Goal: Information Seeking & Learning: Find specific fact

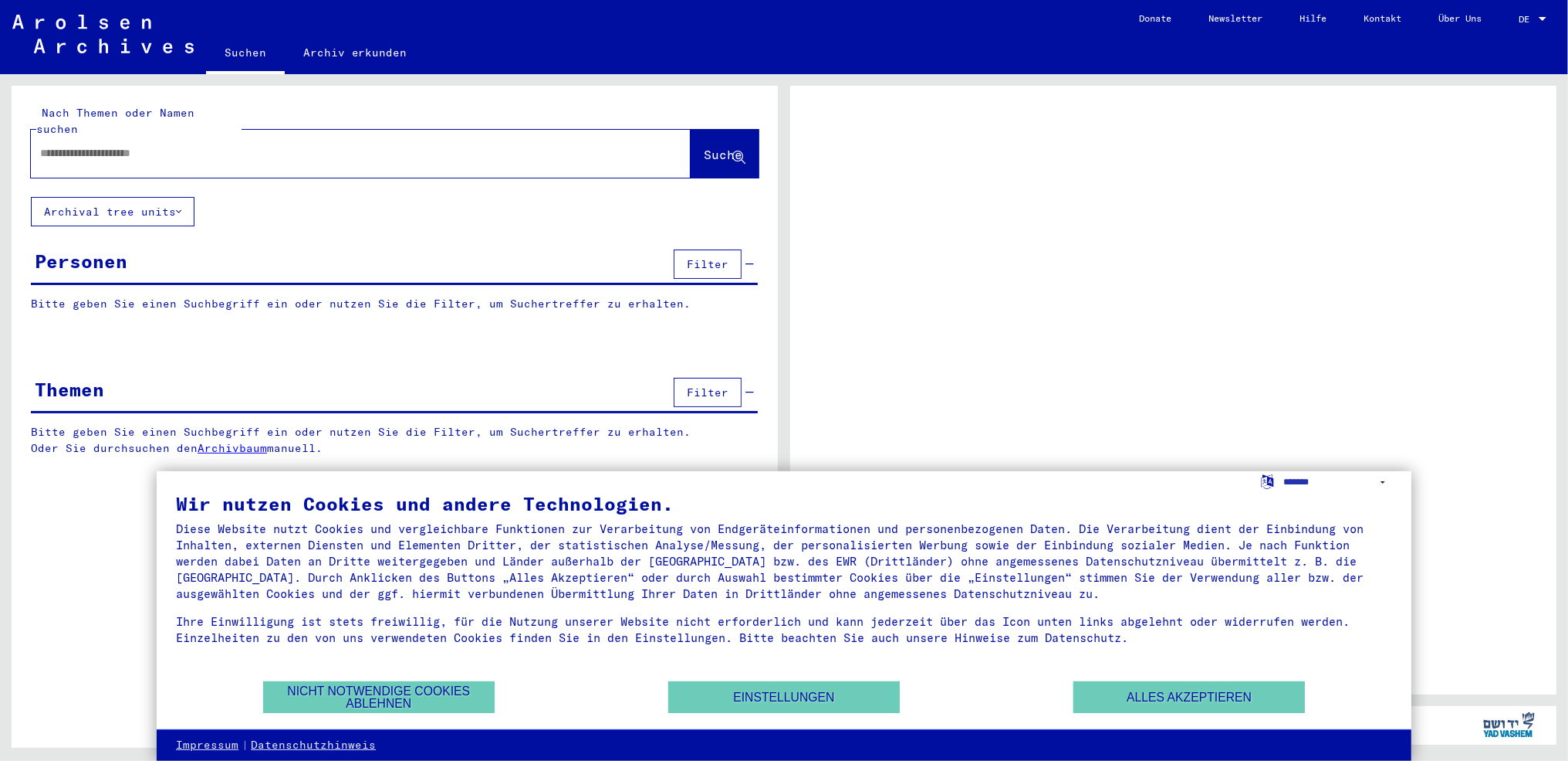
click at [1532, 13] on span "DE" at bounding box center [1528, 18] width 17 height 11
drag, startPoint x: 1459, startPoint y: 133, endPoint x: 1461, endPoint y: 125, distance: 8.2
click at [1460, 132] on div at bounding box center [1173, 390] width 766 height 608
click at [1543, 18] on div at bounding box center [1543, 19] width 8 height 4
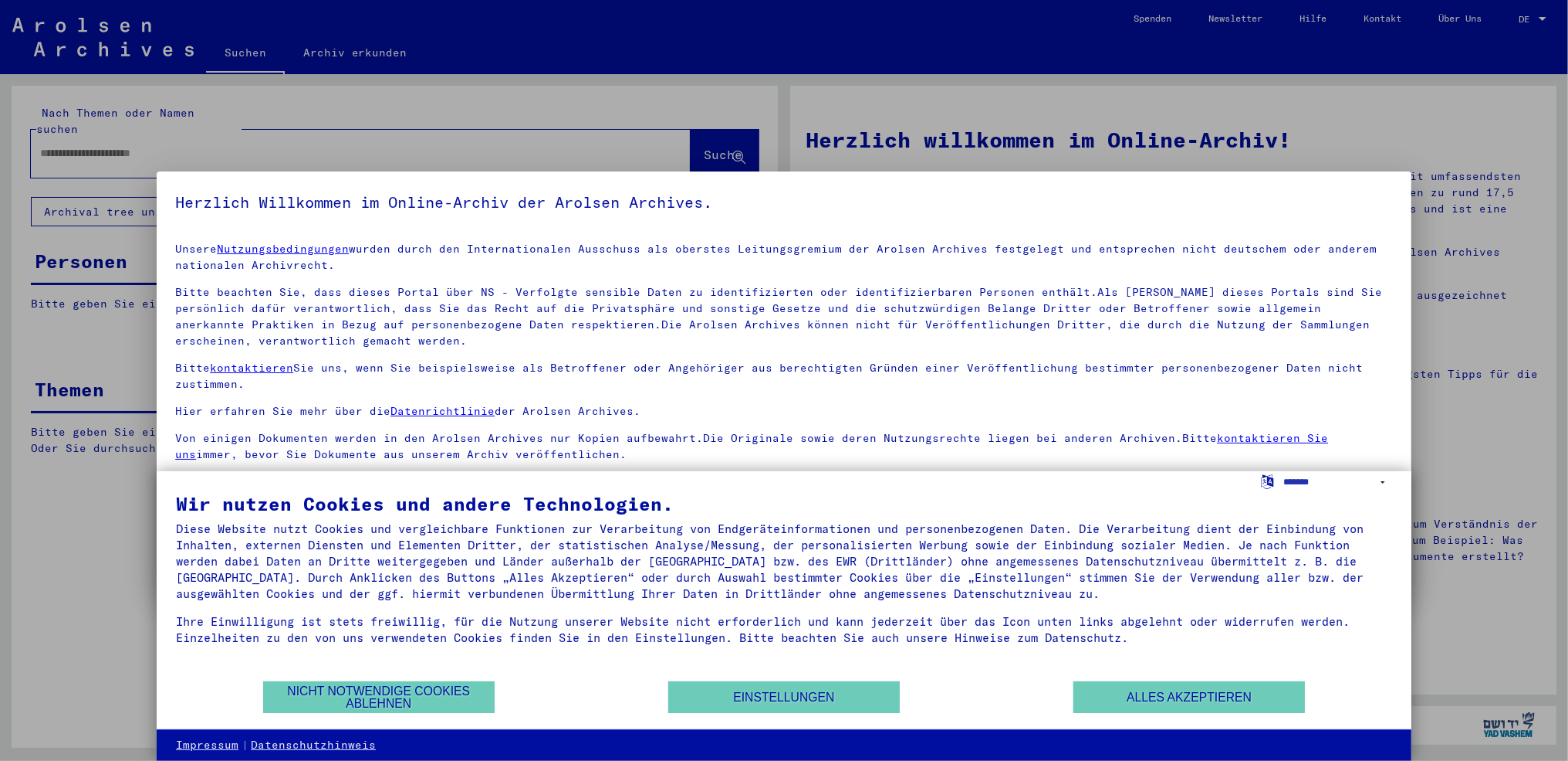
click at [1535, 18] on div at bounding box center [784, 380] width 1568 height 761
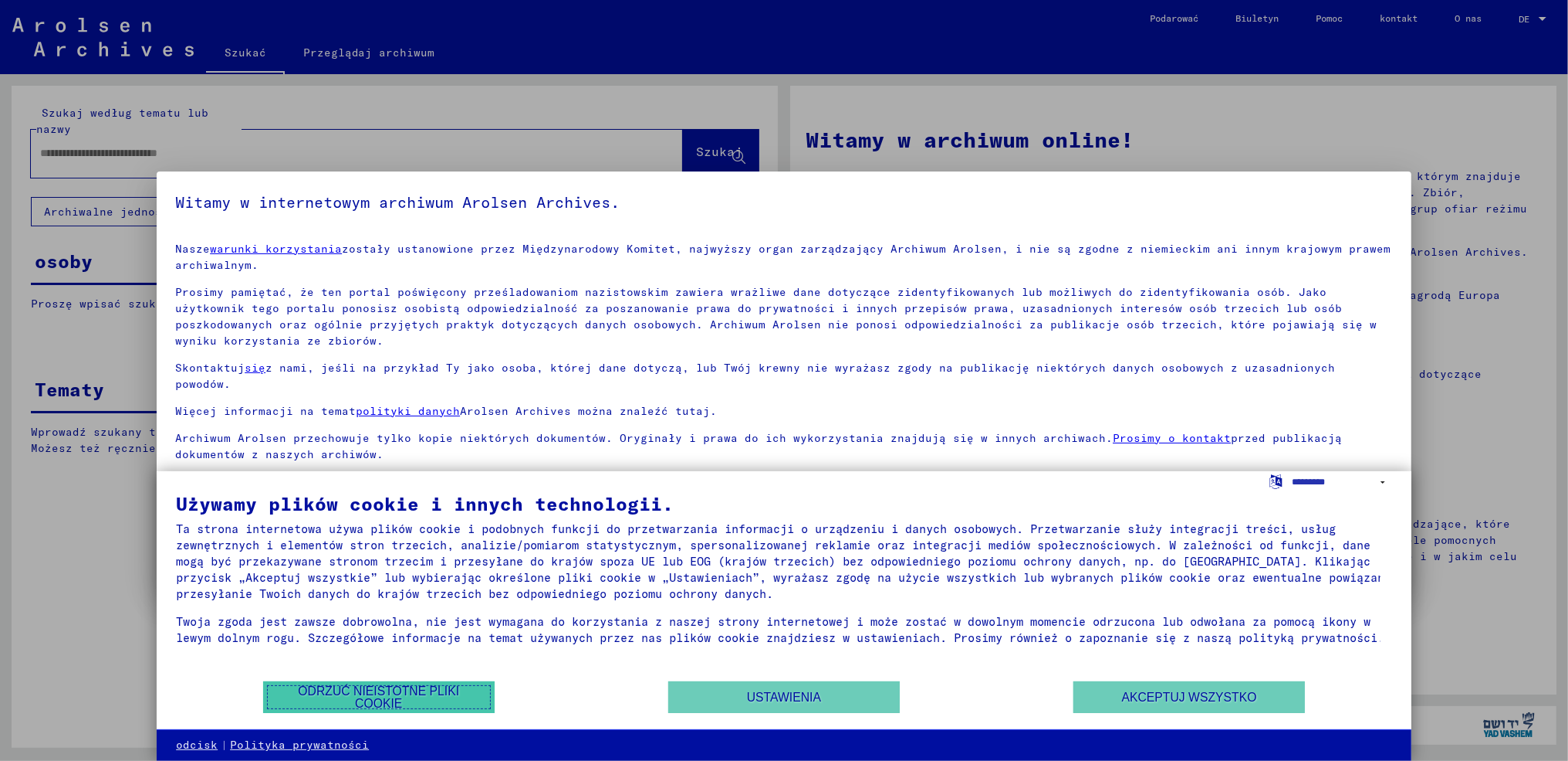
click at [410, 694] on font "Odrzuć nieistotne pliki cookie" at bounding box center [379, 697] width 161 height 26
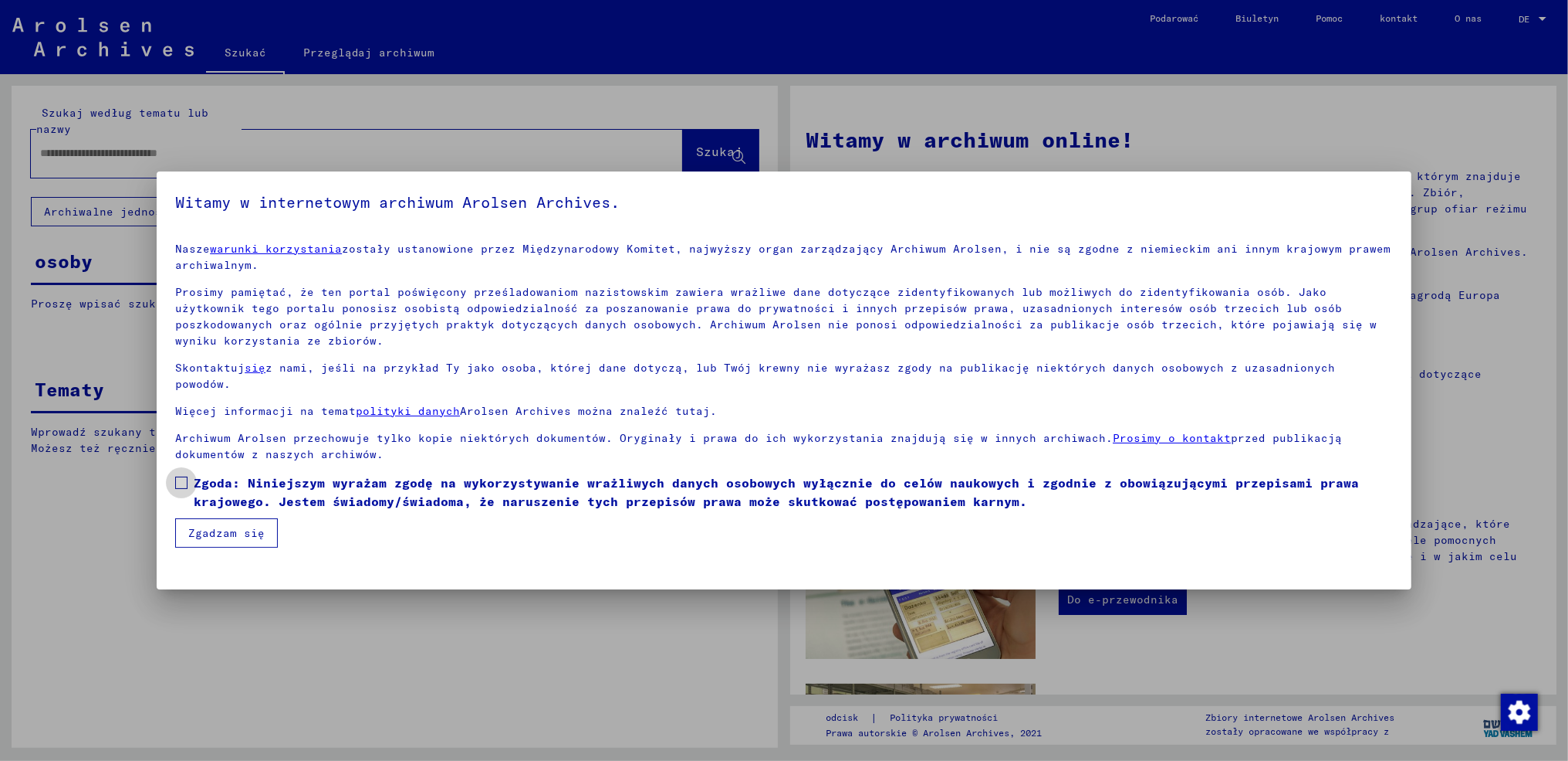
click at [191, 473] on label "Zgoda: Niniejszym wyrażam zgodę na wykorzystywanie wrażliwych danych osobowych …" at bounding box center [784, 491] width 1218 height 37
click at [214, 526] on font "Zgadzam się" at bounding box center [226, 533] width 77 height 13
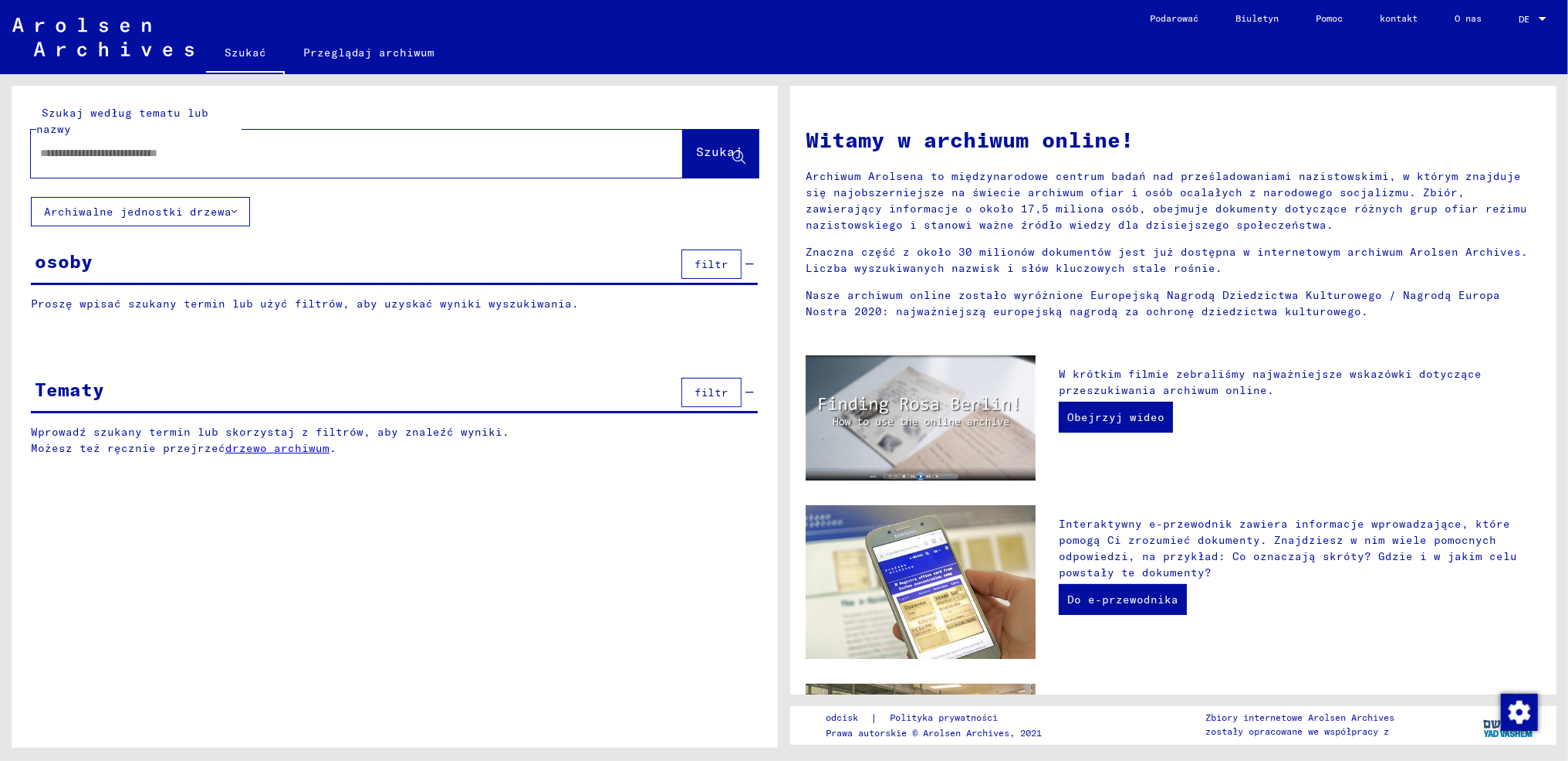
click at [67, 260] on font "osoby" at bounding box center [63, 261] width 58 height 23
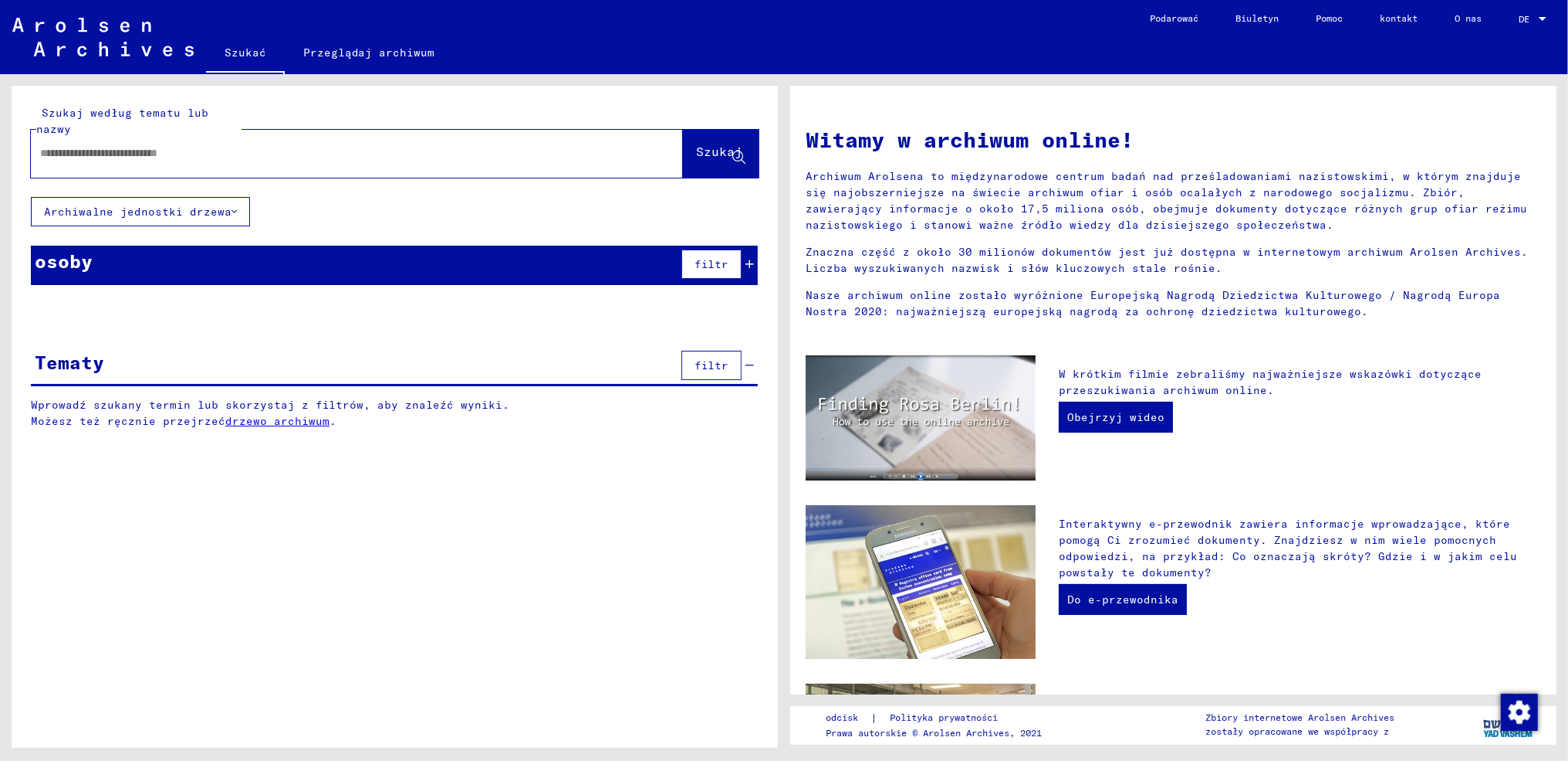
click at [75, 297] on font "Proszę wpisać szukany termin lub użyć filtrów, aby uzyskać wyniki wyszukiwania." at bounding box center [304, 303] width 548 height 13
click at [96, 258] on div "osoby filtr" at bounding box center [394, 265] width 727 height 39
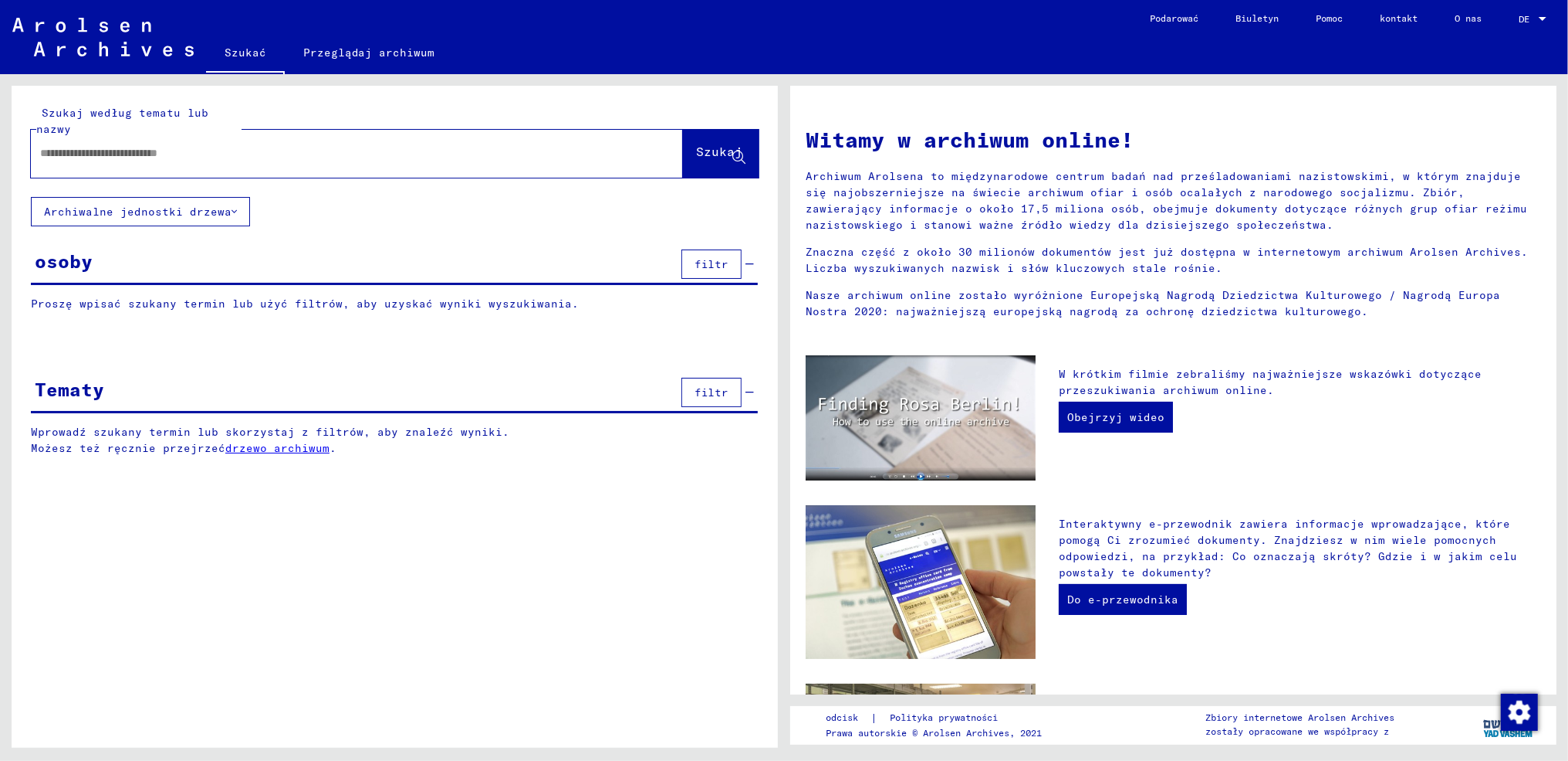
click at [159, 149] on input "text" at bounding box center [339, 153] width 597 height 16
type input "********"
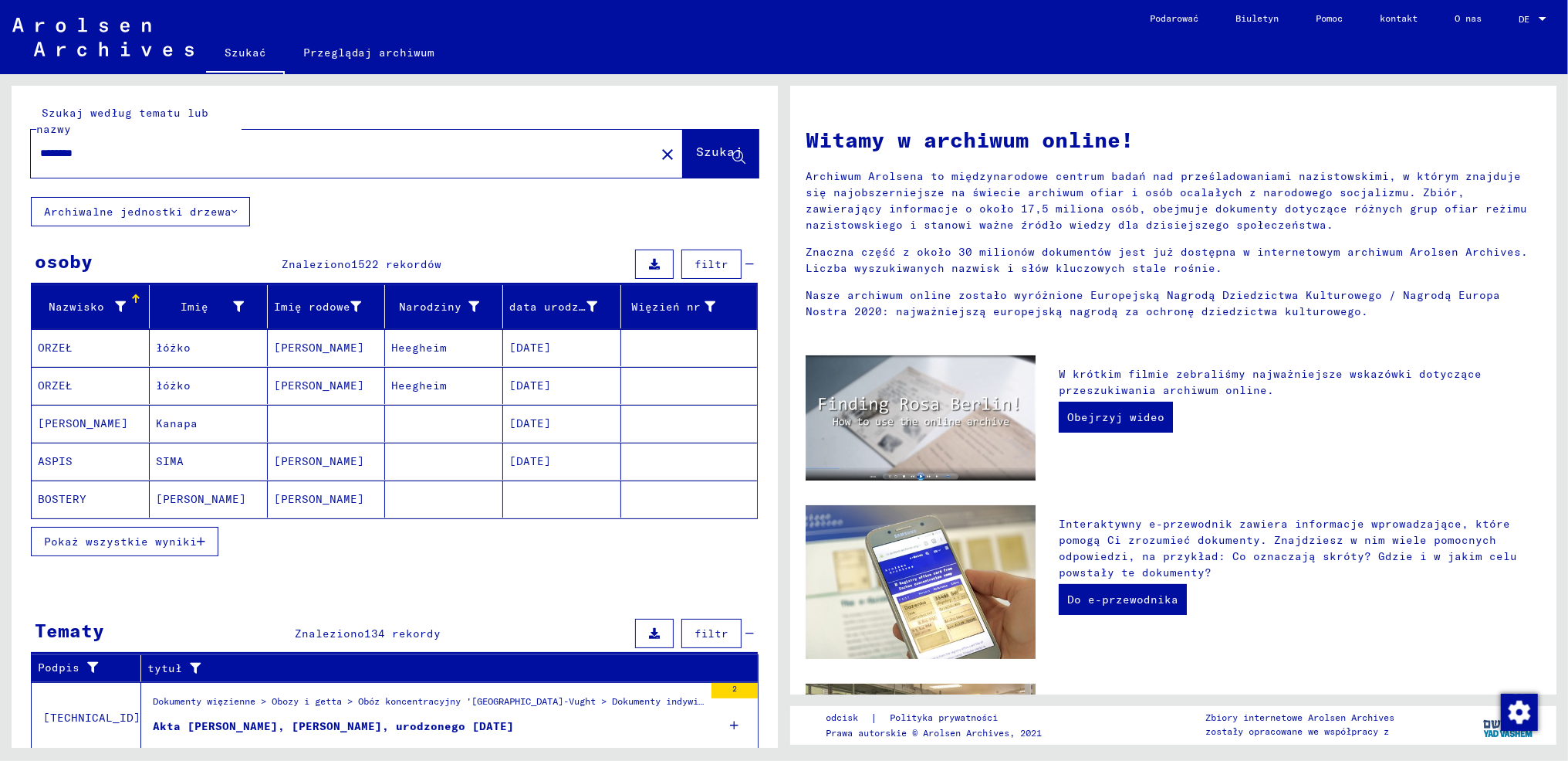
click at [707, 261] on font "filtr" at bounding box center [711, 264] width 34 height 13
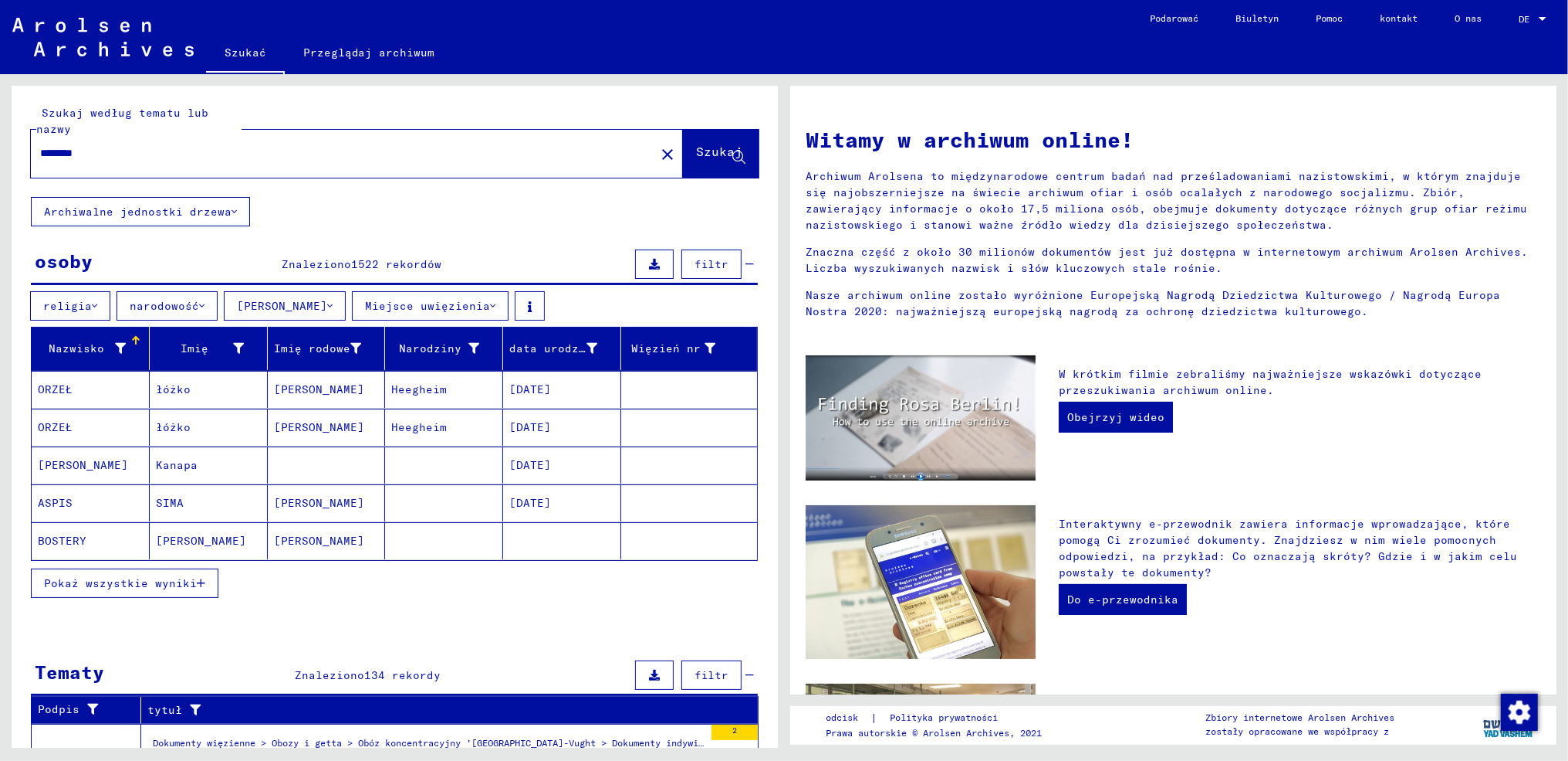
click at [165, 305] on font "narodowość" at bounding box center [164, 305] width 69 height 13
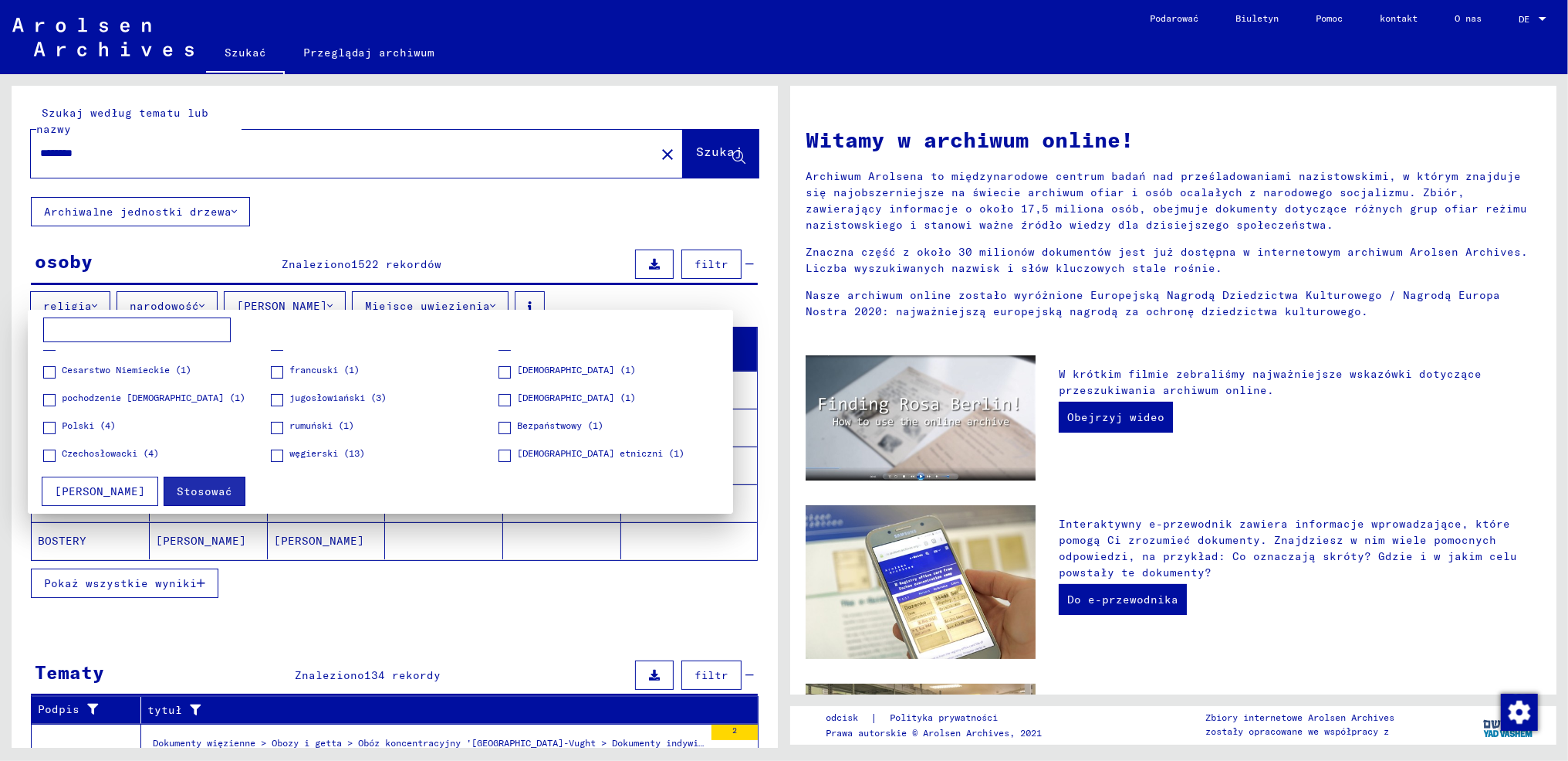
scroll to position [22, 0]
click at [50, 418] on span at bounding box center [49, 420] width 12 height 12
click at [176, 491] on font "Stosować" at bounding box center [204, 491] width 56 height 13
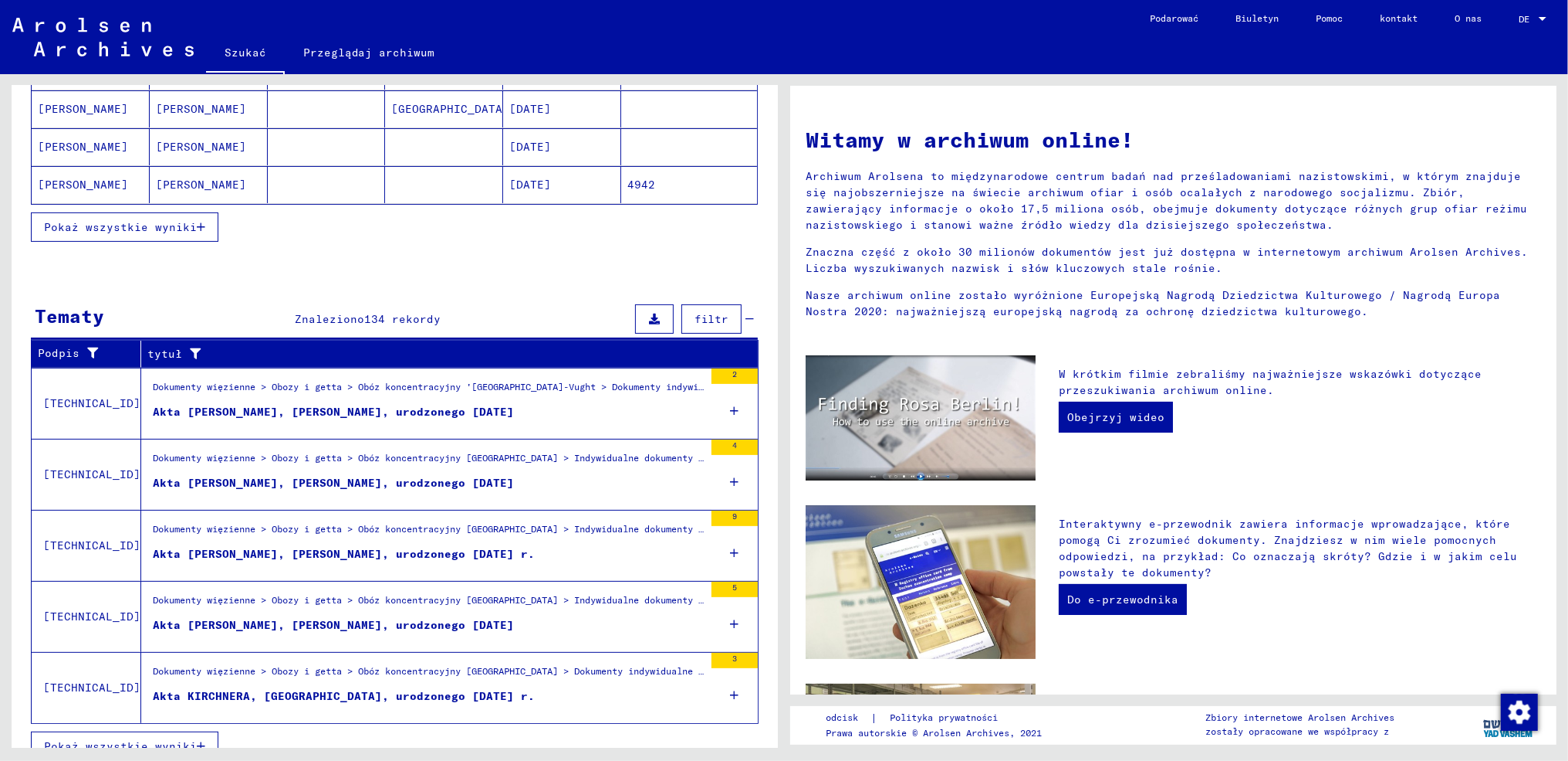
scroll to position [329, 0]
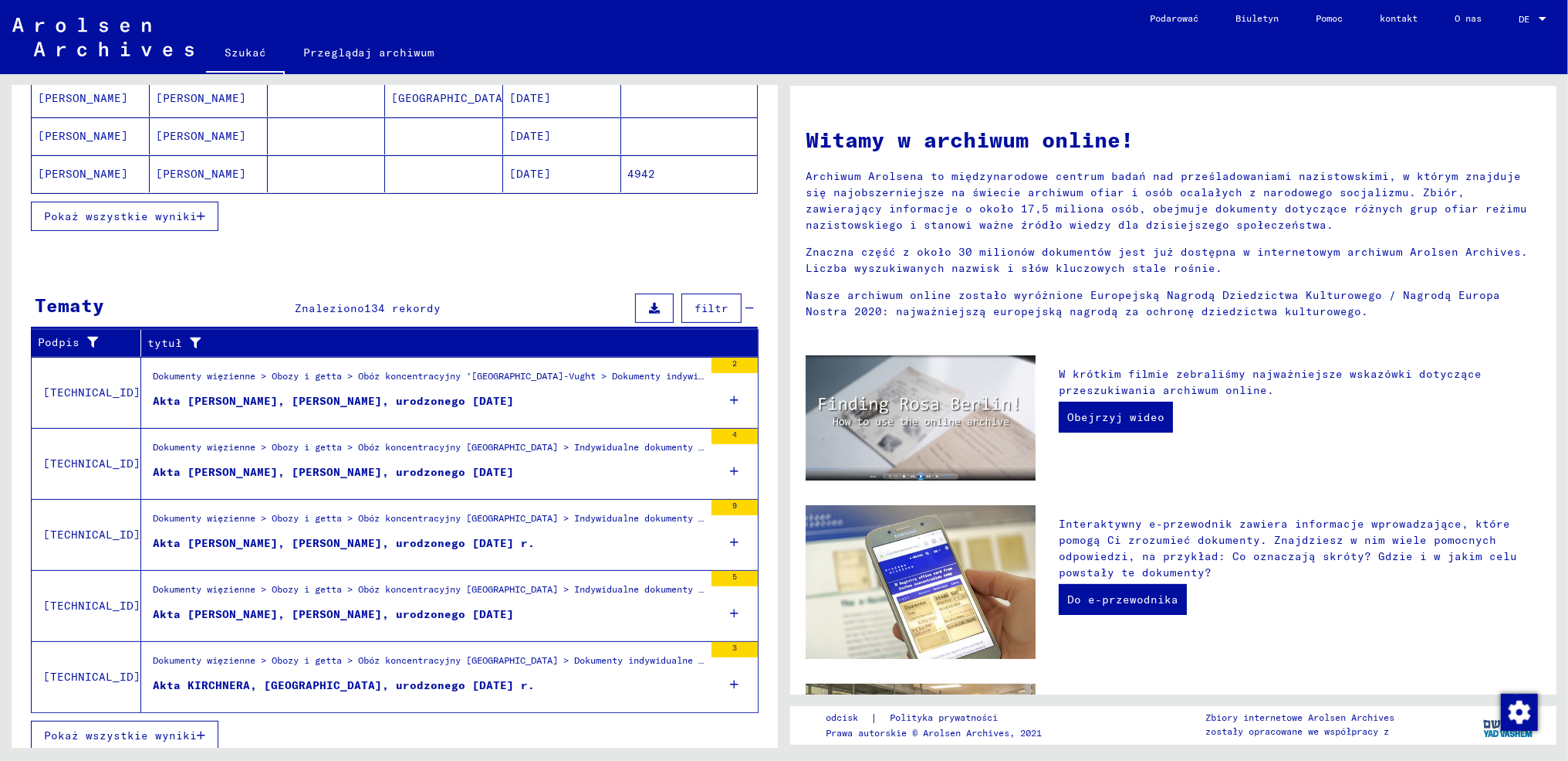
click at [731, 533] on icon at bounding box center [735, 542] width 9 height 54
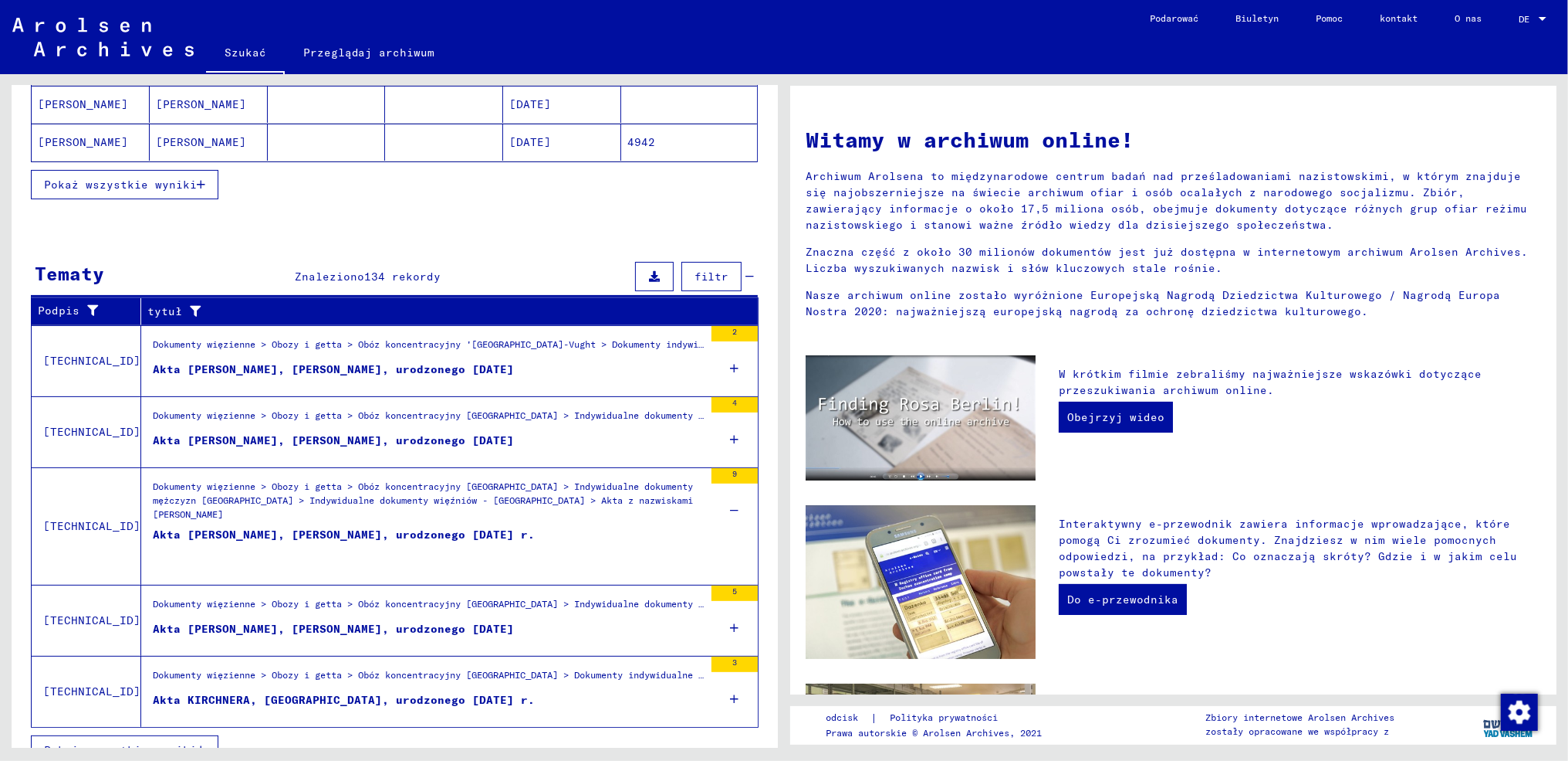
scroll to position [375, 0]
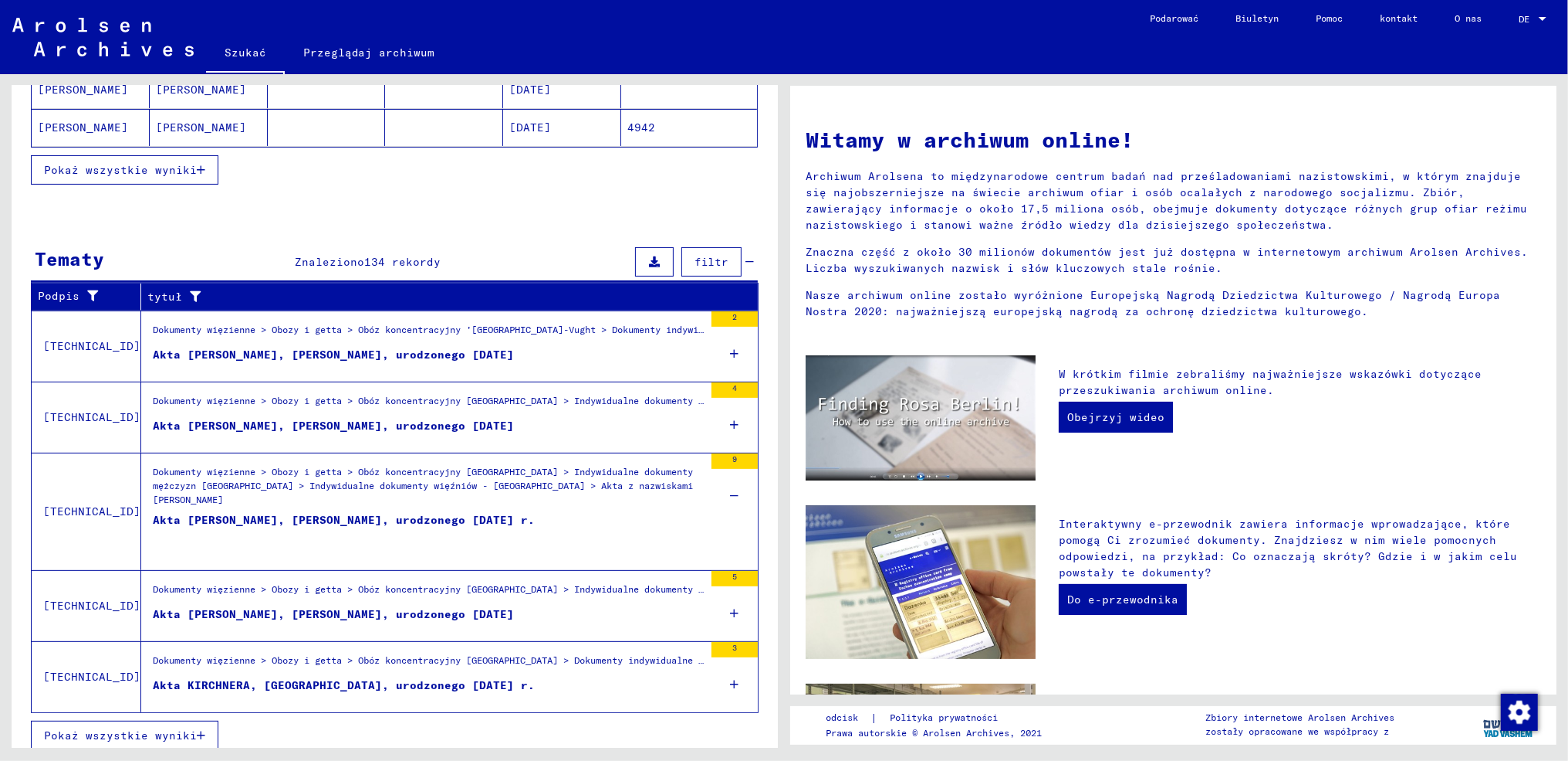
click at [149, 728] on font "Pokaż wszystkie wyniki" at bounding box center [120, 735] width 152 height 13
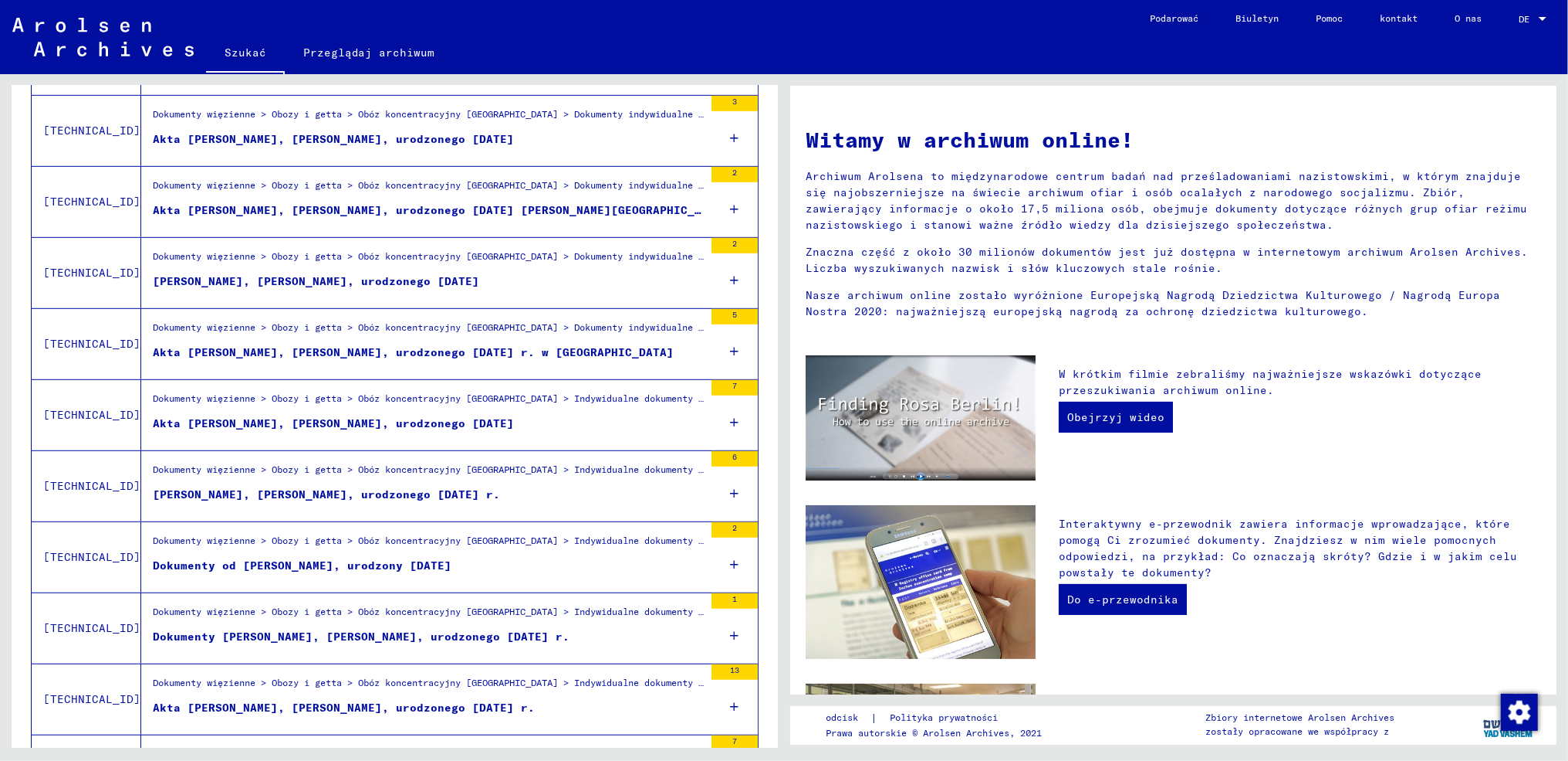
scroll to position [0, 0]
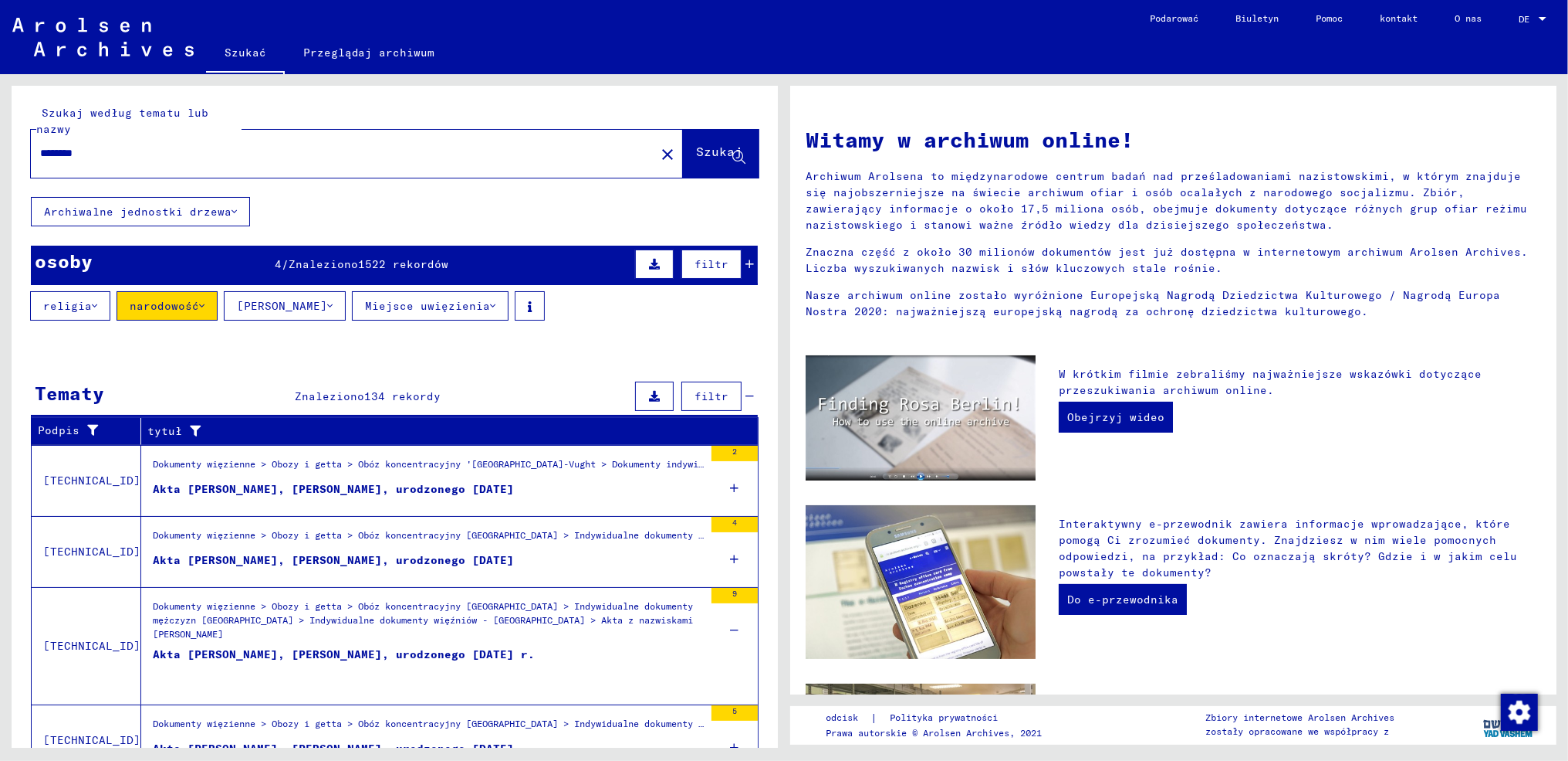
click at [405, 306] on font "Miejsce uwięzienia" at bounding box center [428, 305] width 125 height 13
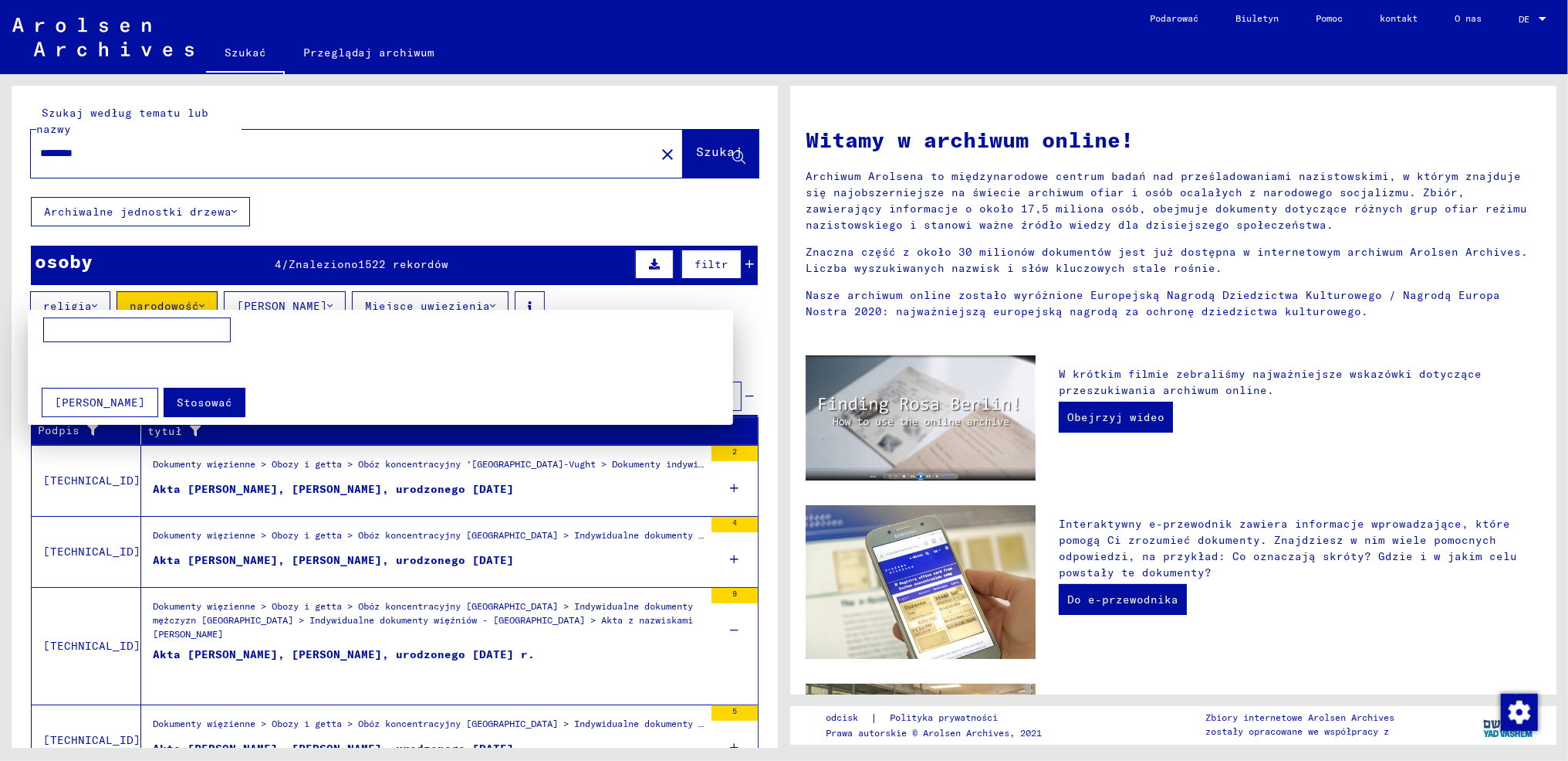
click at [96, 334] on input at bounding box center [137, 330] width 188 height 25
type input "******"
click at [176, 397] on font "Stosować" at bounding box center [204, 402] width 56 height 13
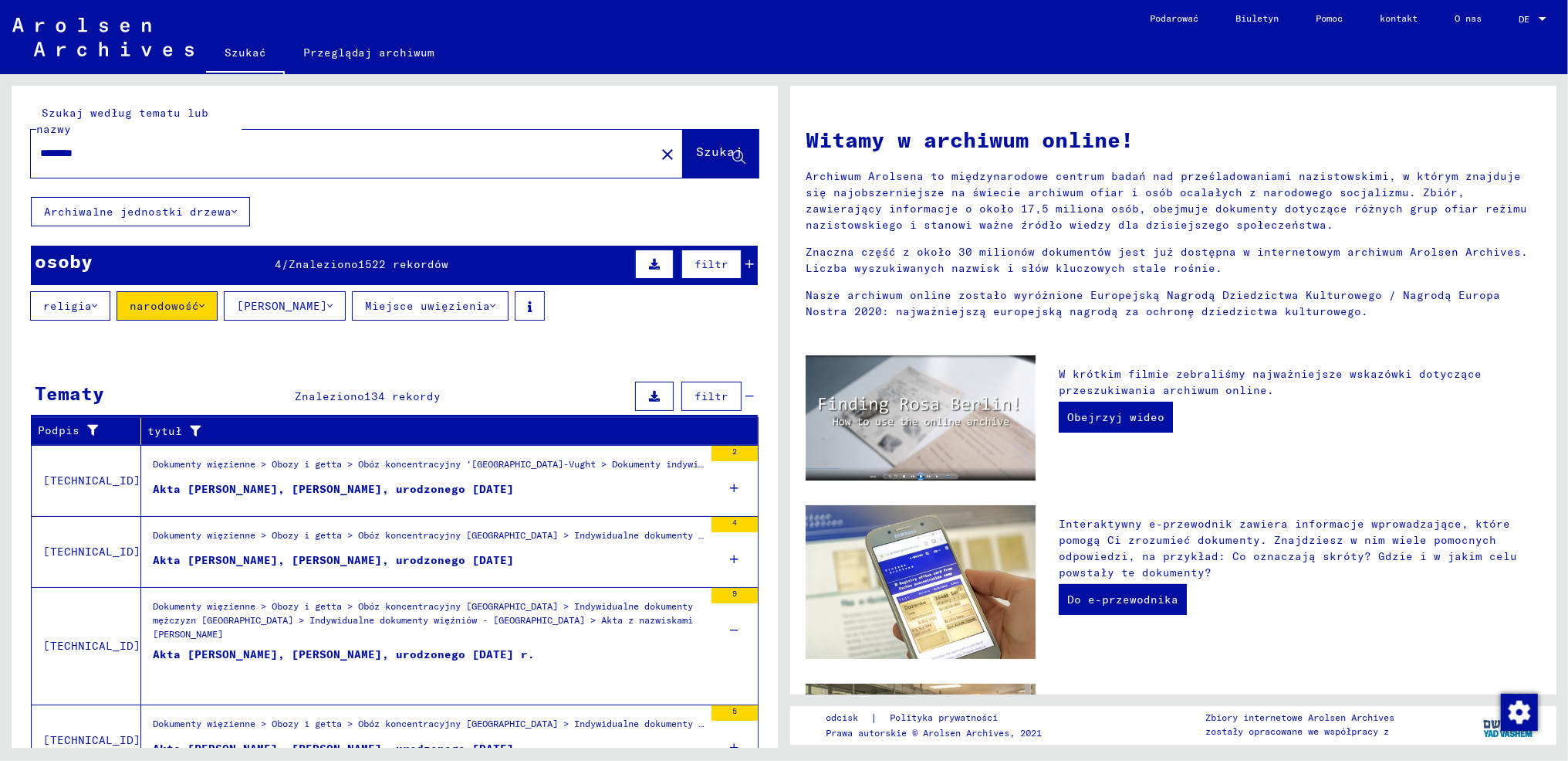
click at [448, 301] on font "Miejsce uwięzienia" at bounding box center [428, 305] width 125 height 13
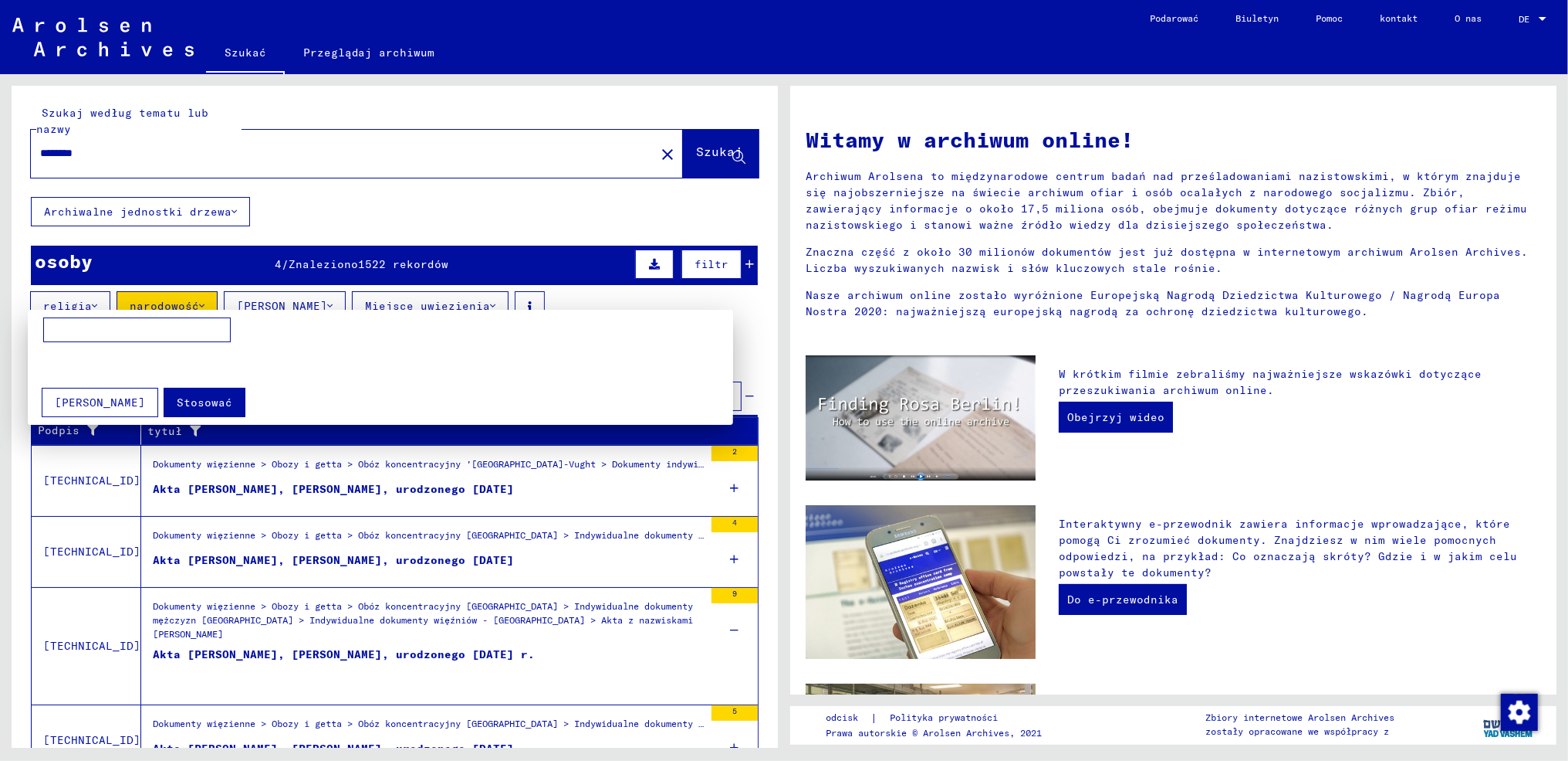
click at [136, 330] on input at bounding box center [137, 330] width 188 height 25
type input "******"
click at [179, 397] on font "Stosować" at bounding box center [204, 402] width 56 height 13
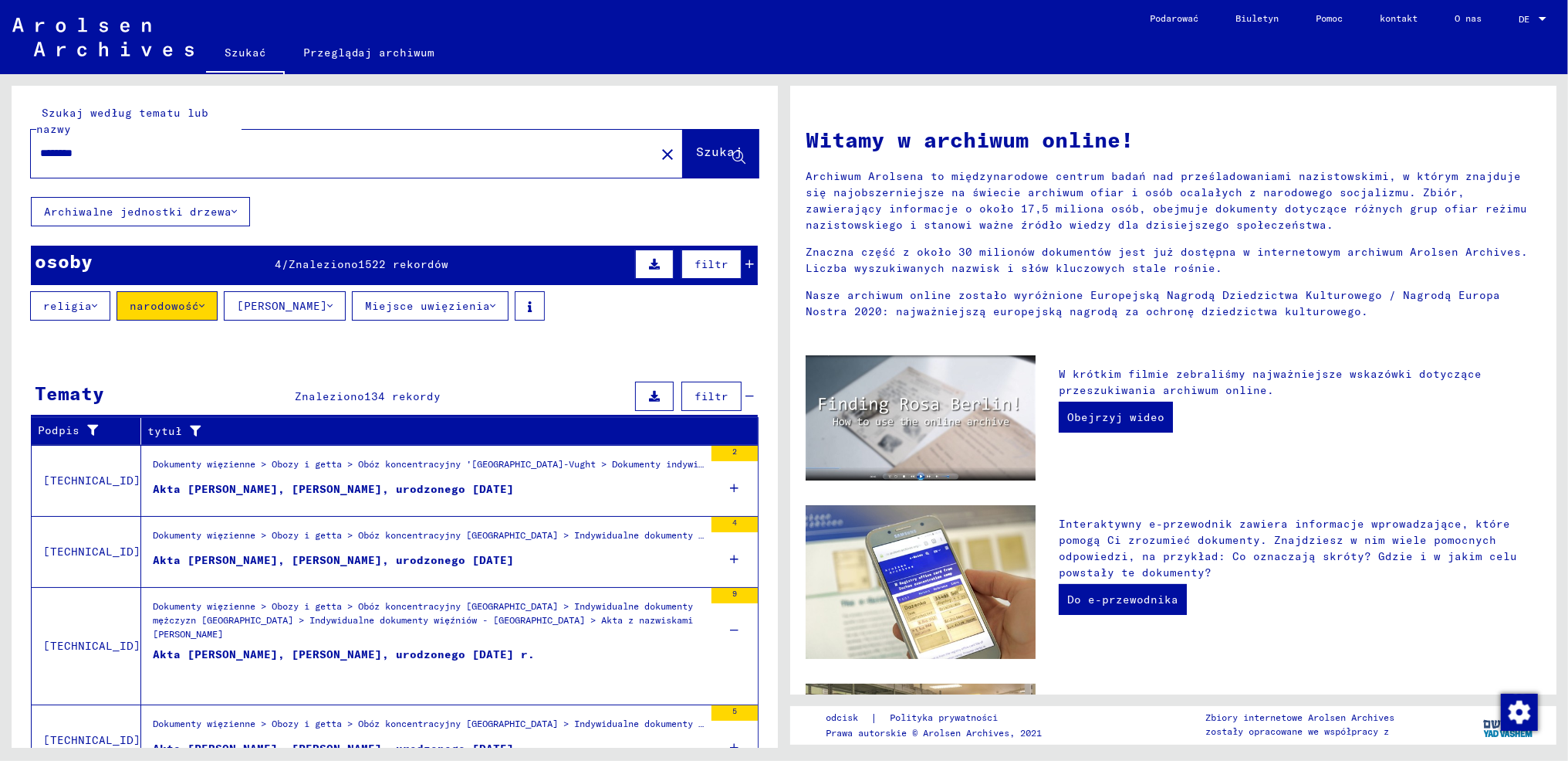
click at [712, 261] on font "filtr" at bounding box center [711, 264] width 34 height 13
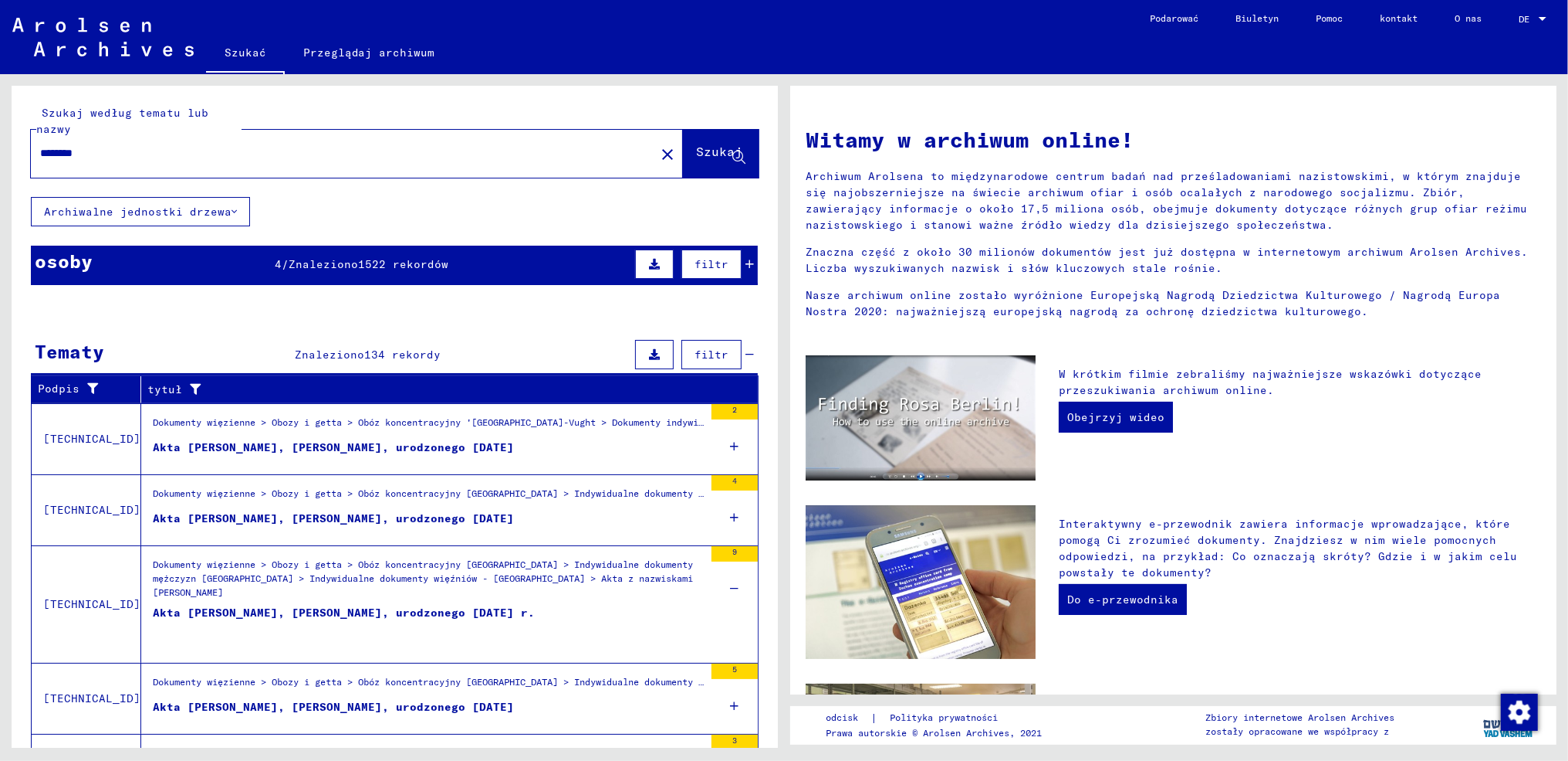
click at [712, 261] on font "filtr" at bounding box center [711, 264] width 34 height 13
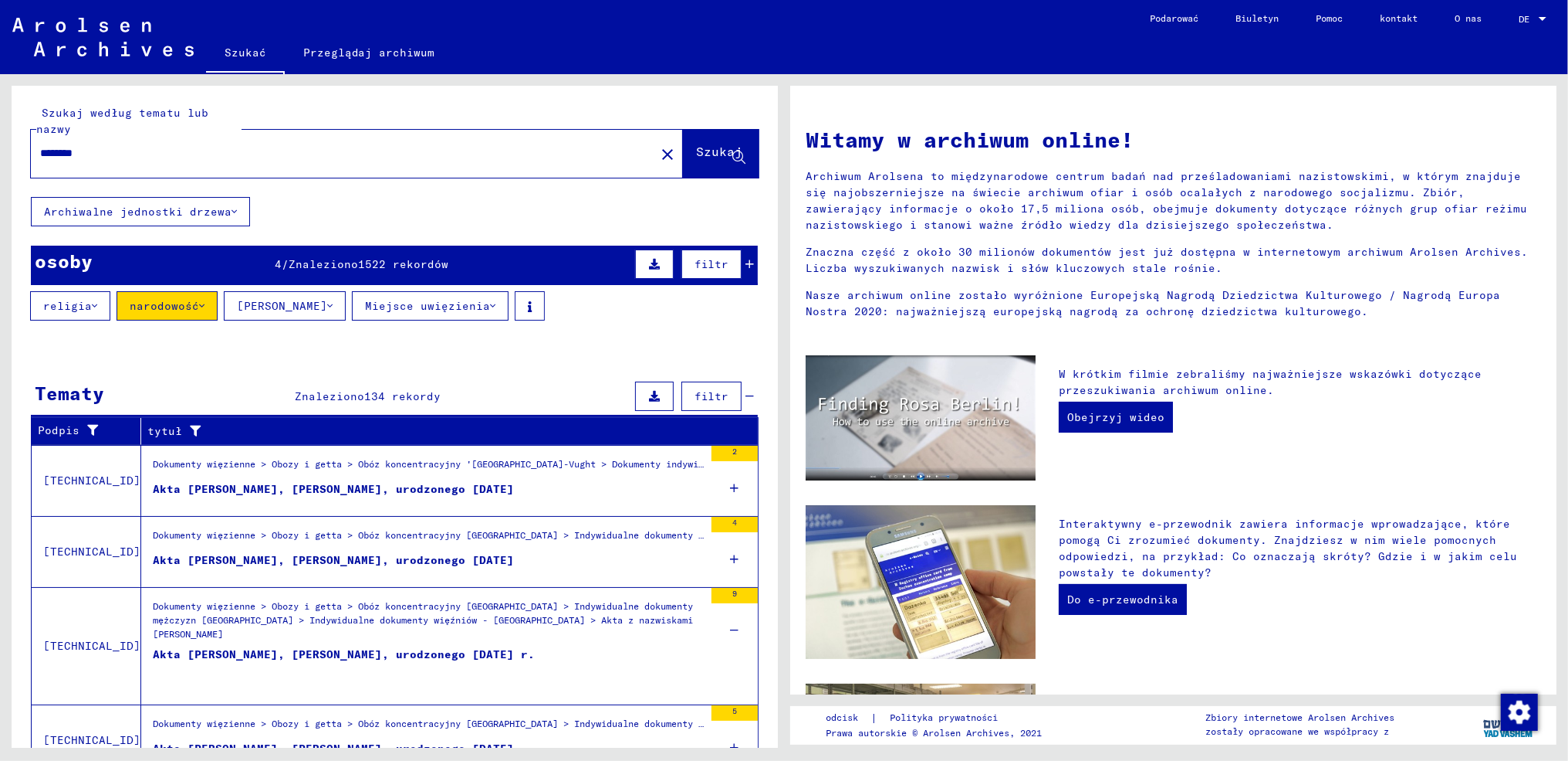
click at [714, 395] on font "filtr" at bounding box center [711, 396] width 34 height 13
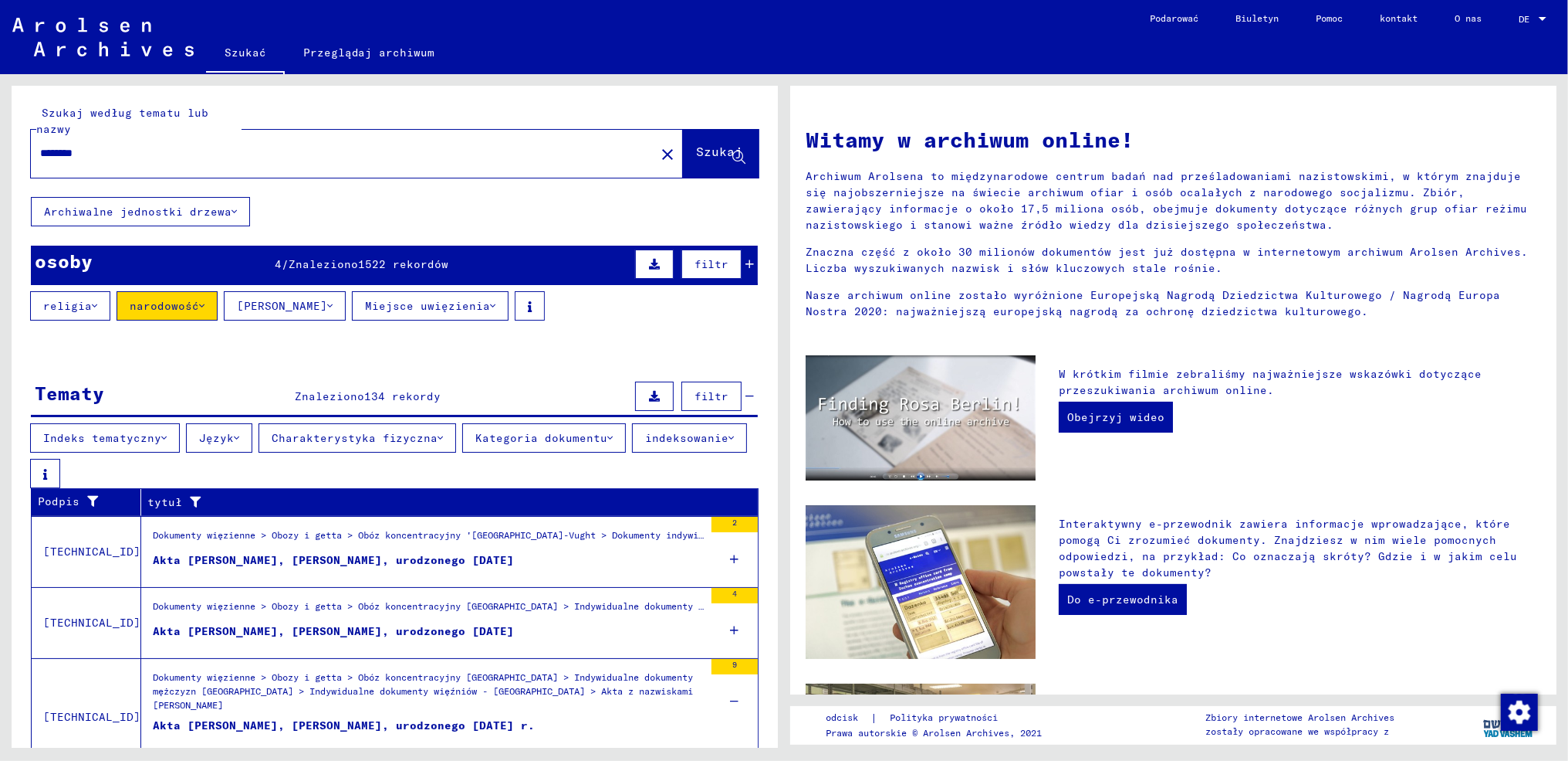
click at [654, 431] on font "indeksowanie" at bounding box center [687, 438] width 83 height 13
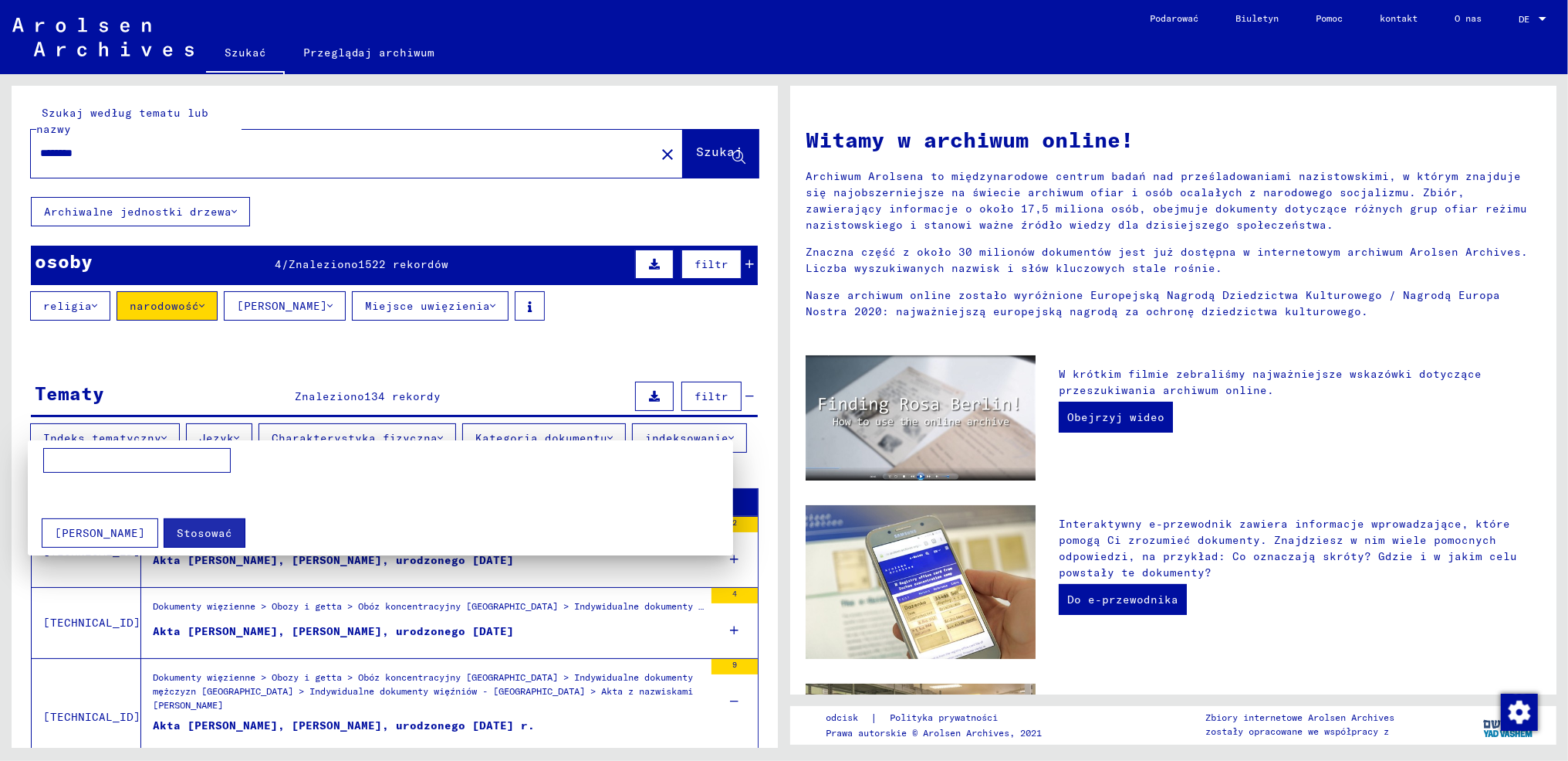
click at [468, 367] on div at bounding box center [784, 380] width 1568 height 761
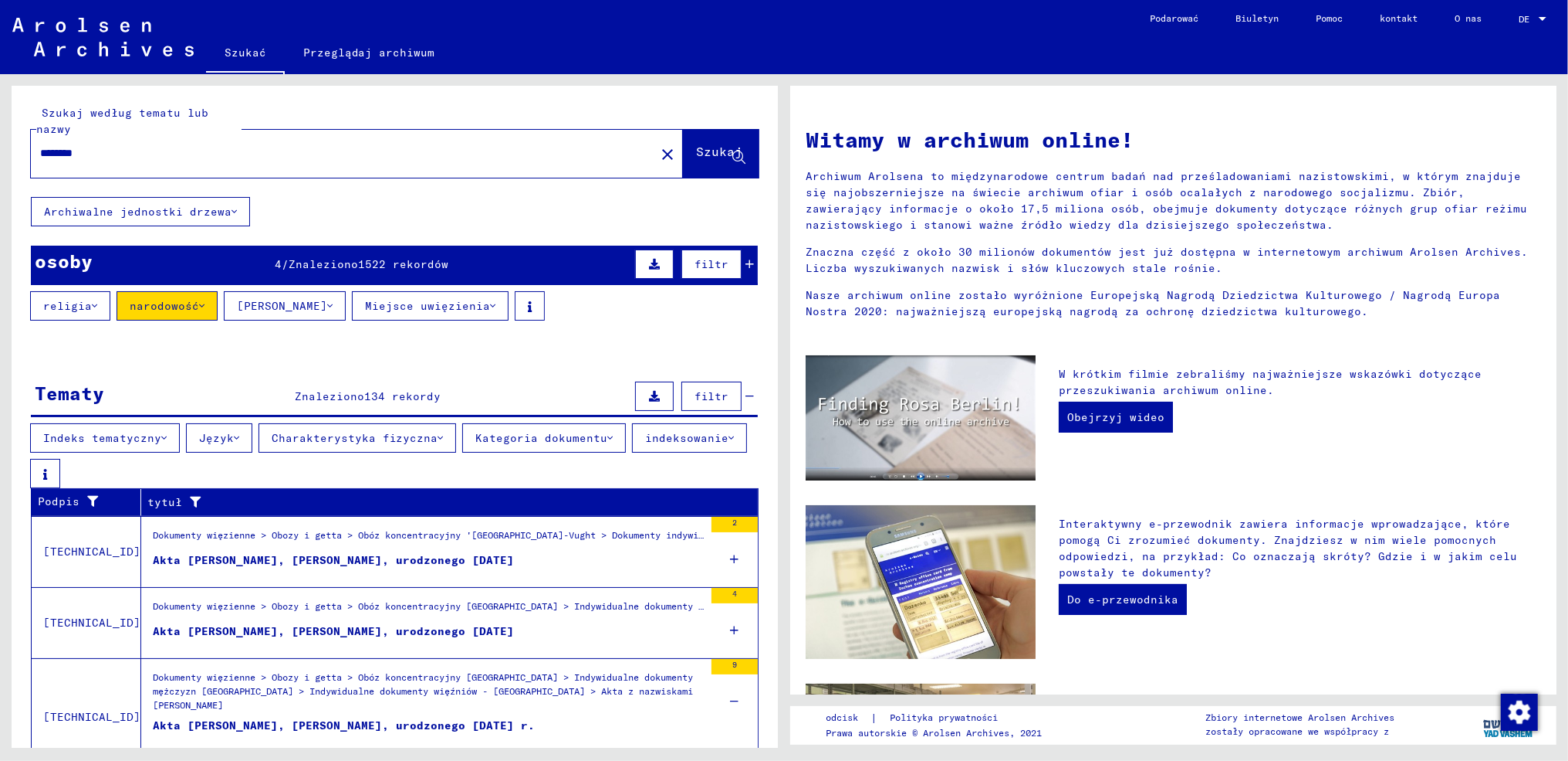
click at [520, 433] on font "Kategoria dokumentu" at bounding box center [542, 438] width 132 height 13
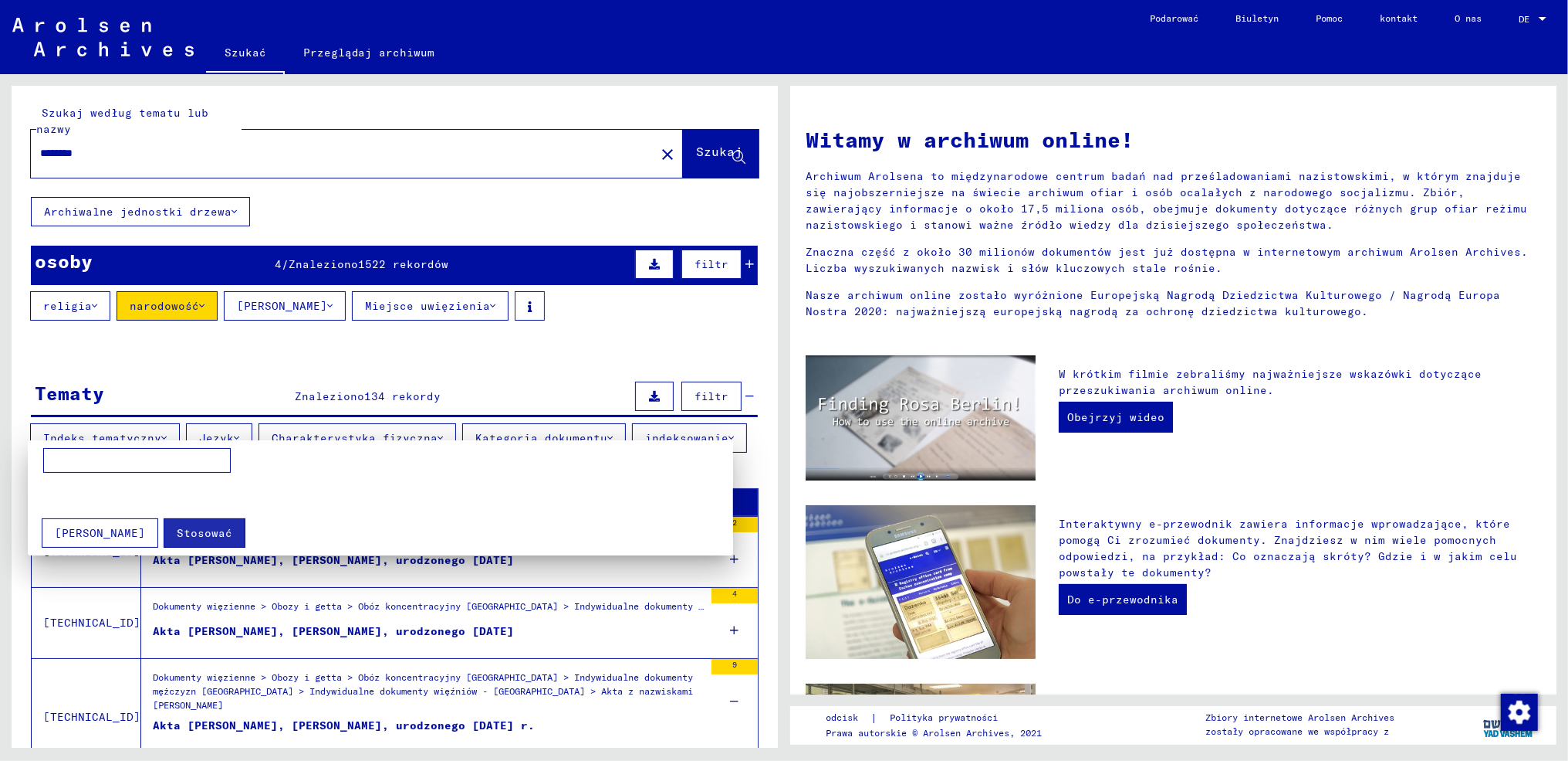
click at [508, 378] on div at bounding box center [784, 380] width 1568 height 761
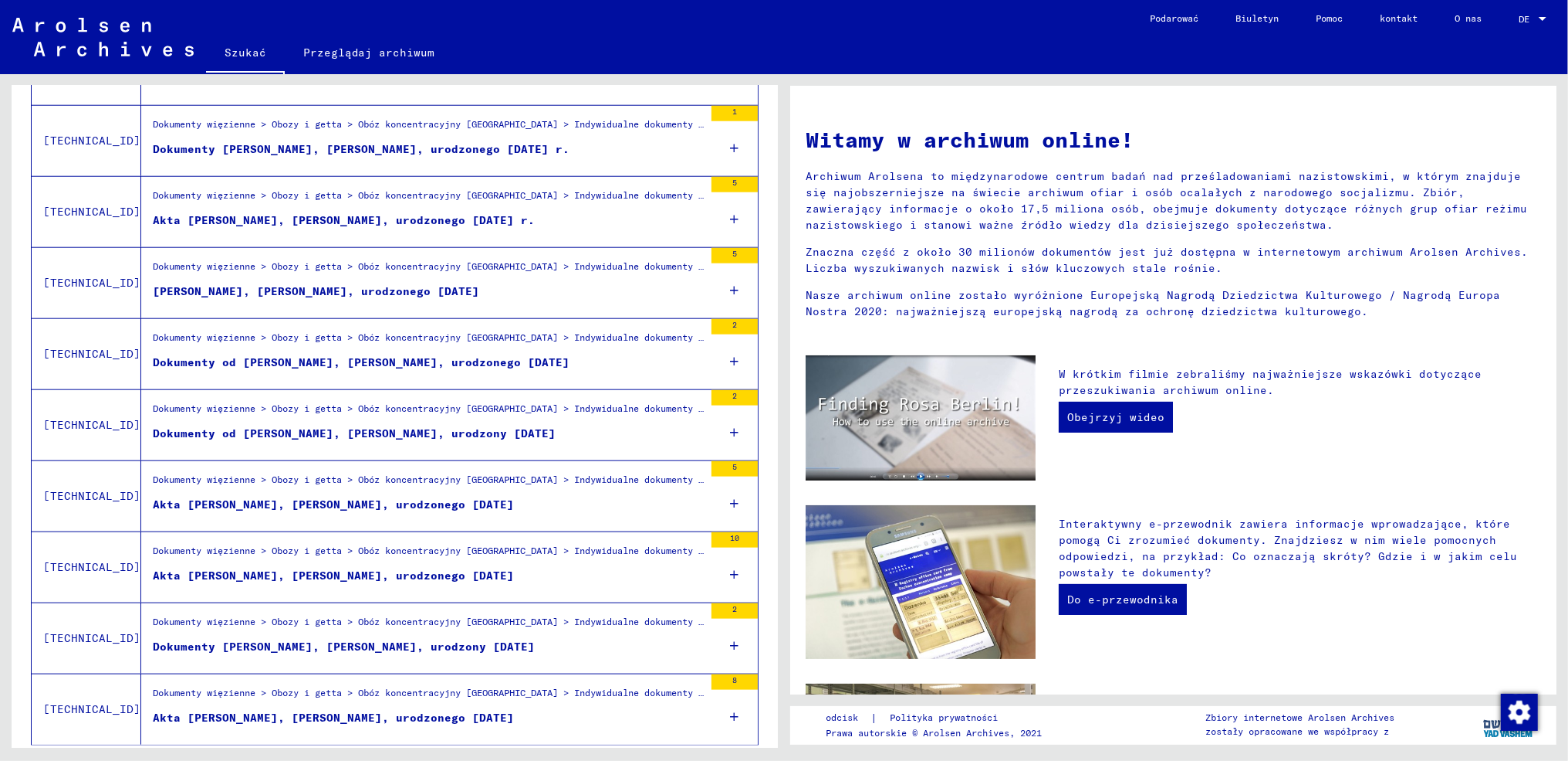
scroll to position [1664, 0]
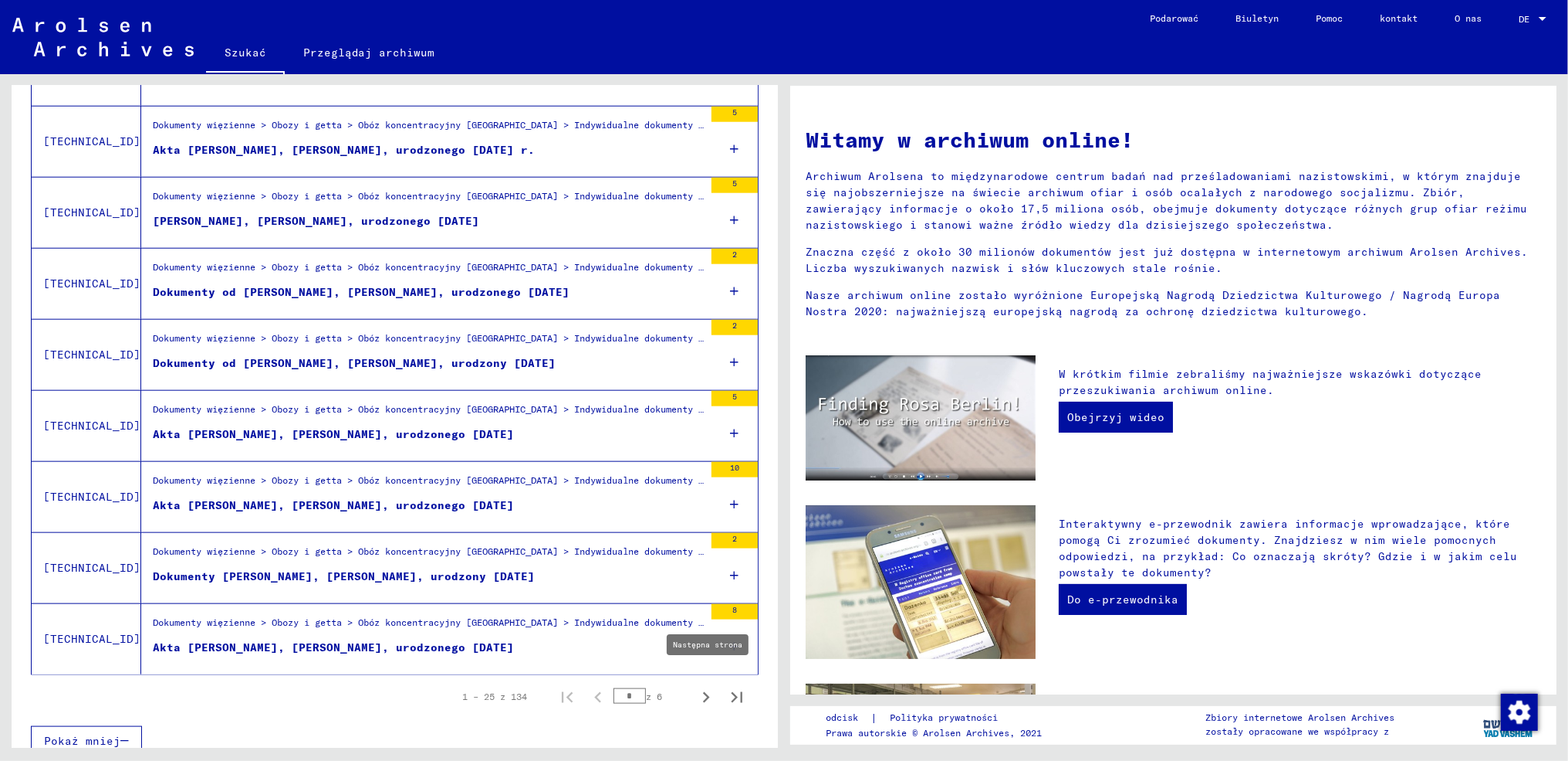
click at [695, 686] on icon "Następna strona" at bounding box center [706, 697] width 22 height 22
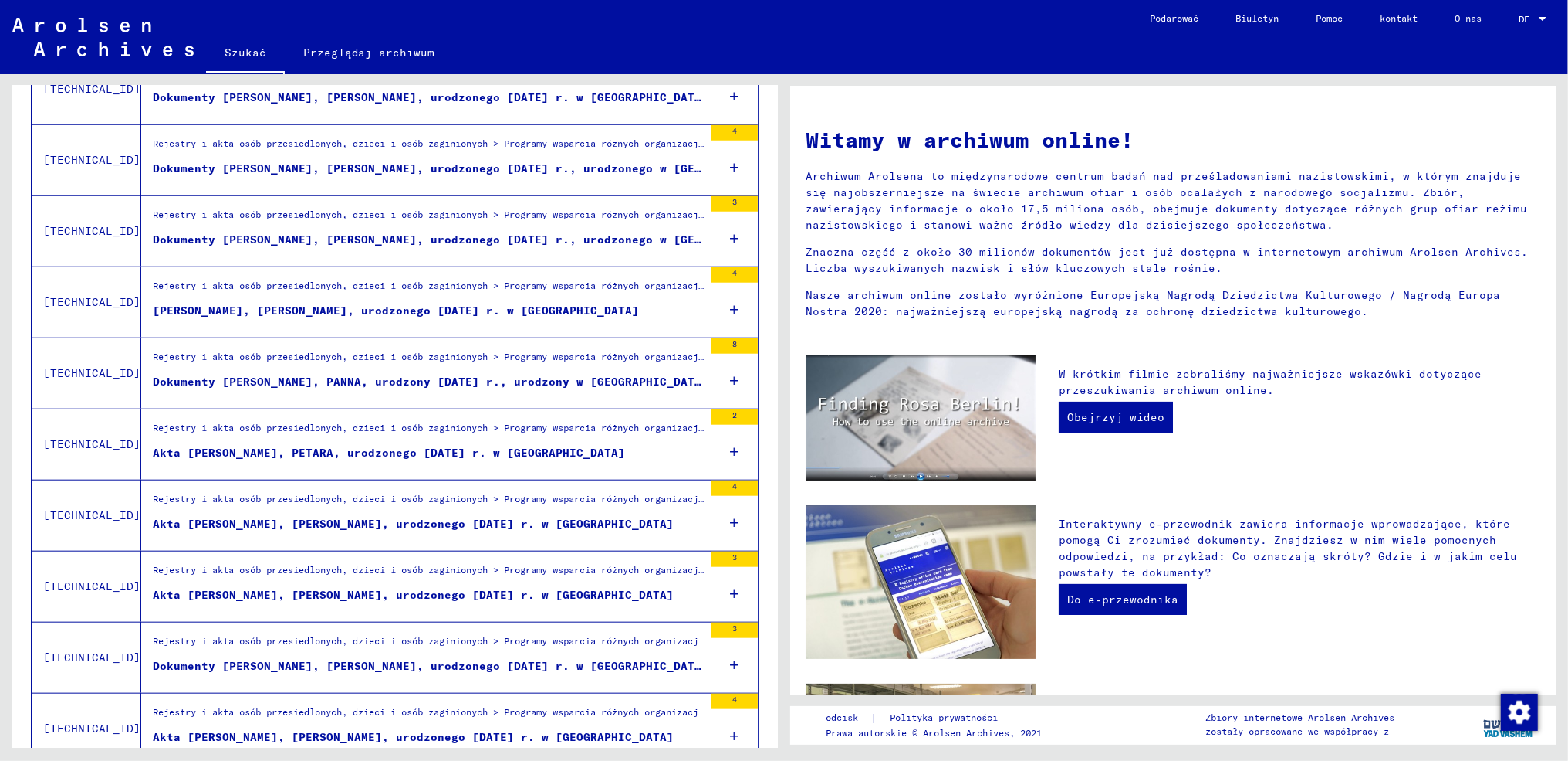
scroll to position [1618, 0]
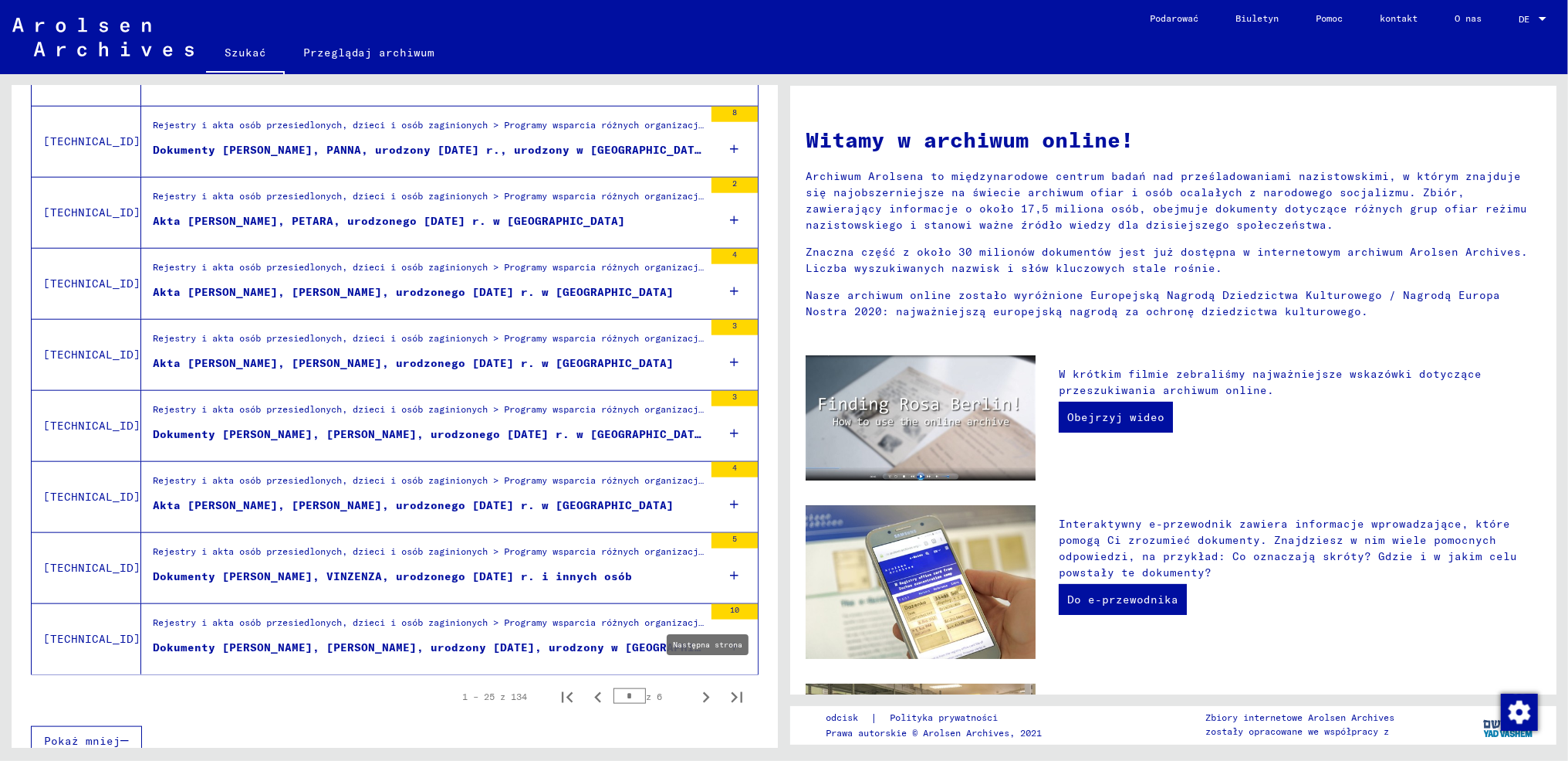
click at [695, 686] on icon "Następna strona" at bounding box center [706, 697] width 22 height 22
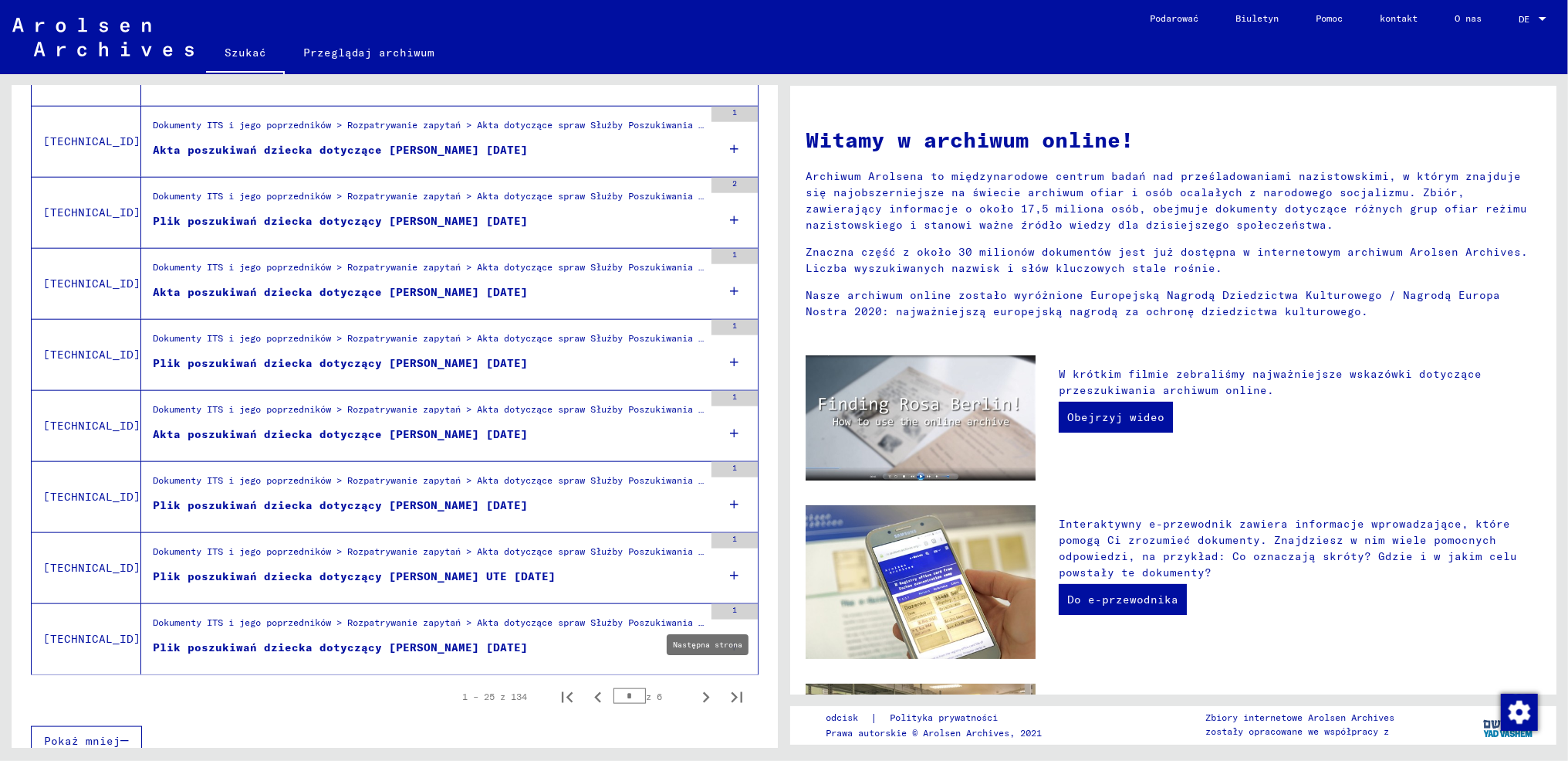
click at [703, 692] on icon "Następna strona" at bounding box center [706, 697] width 7 height 11
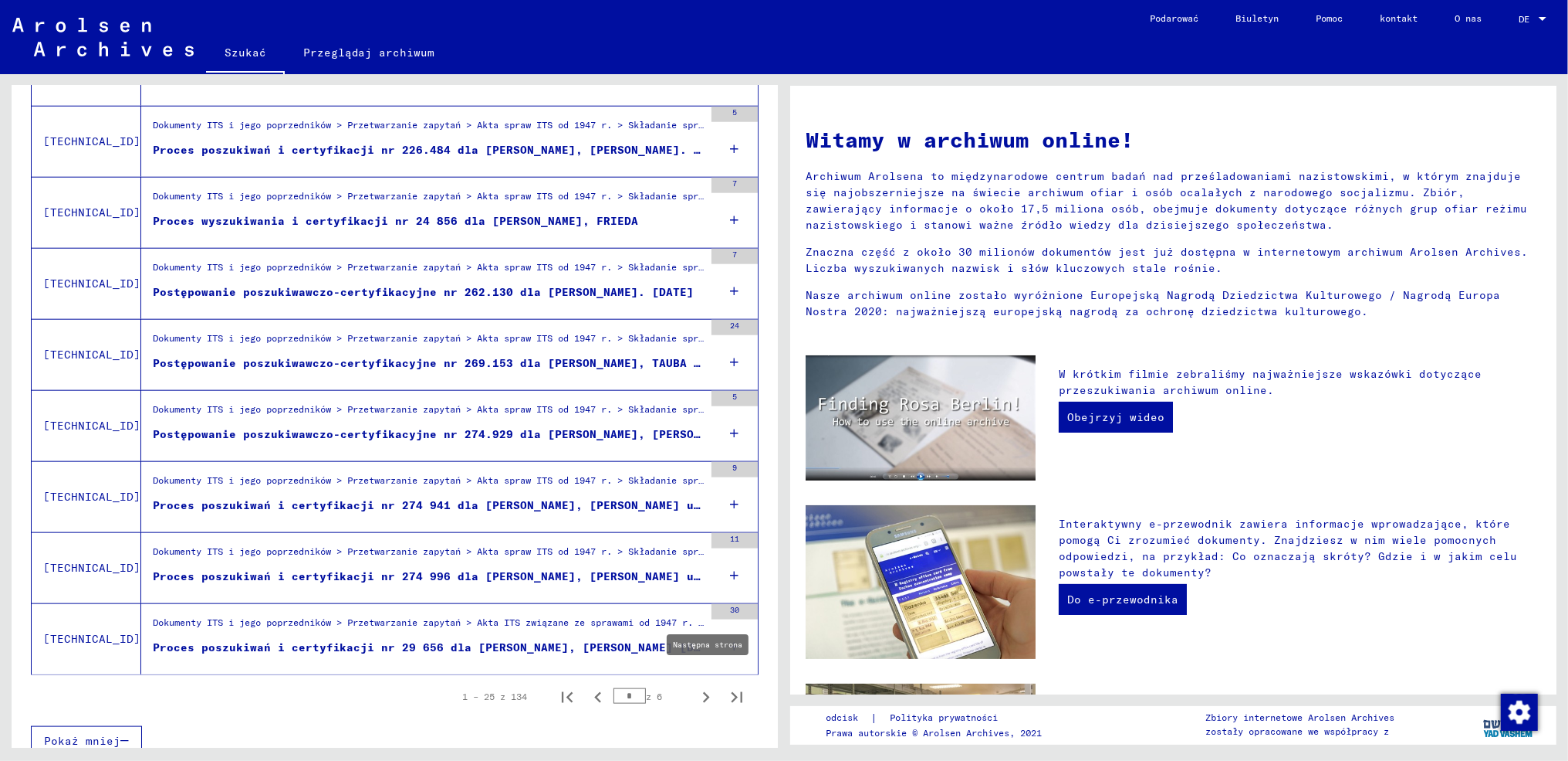
click at [695, 686] on icon "Następna strona" at bounding box center [706, 697] width 22 height 22
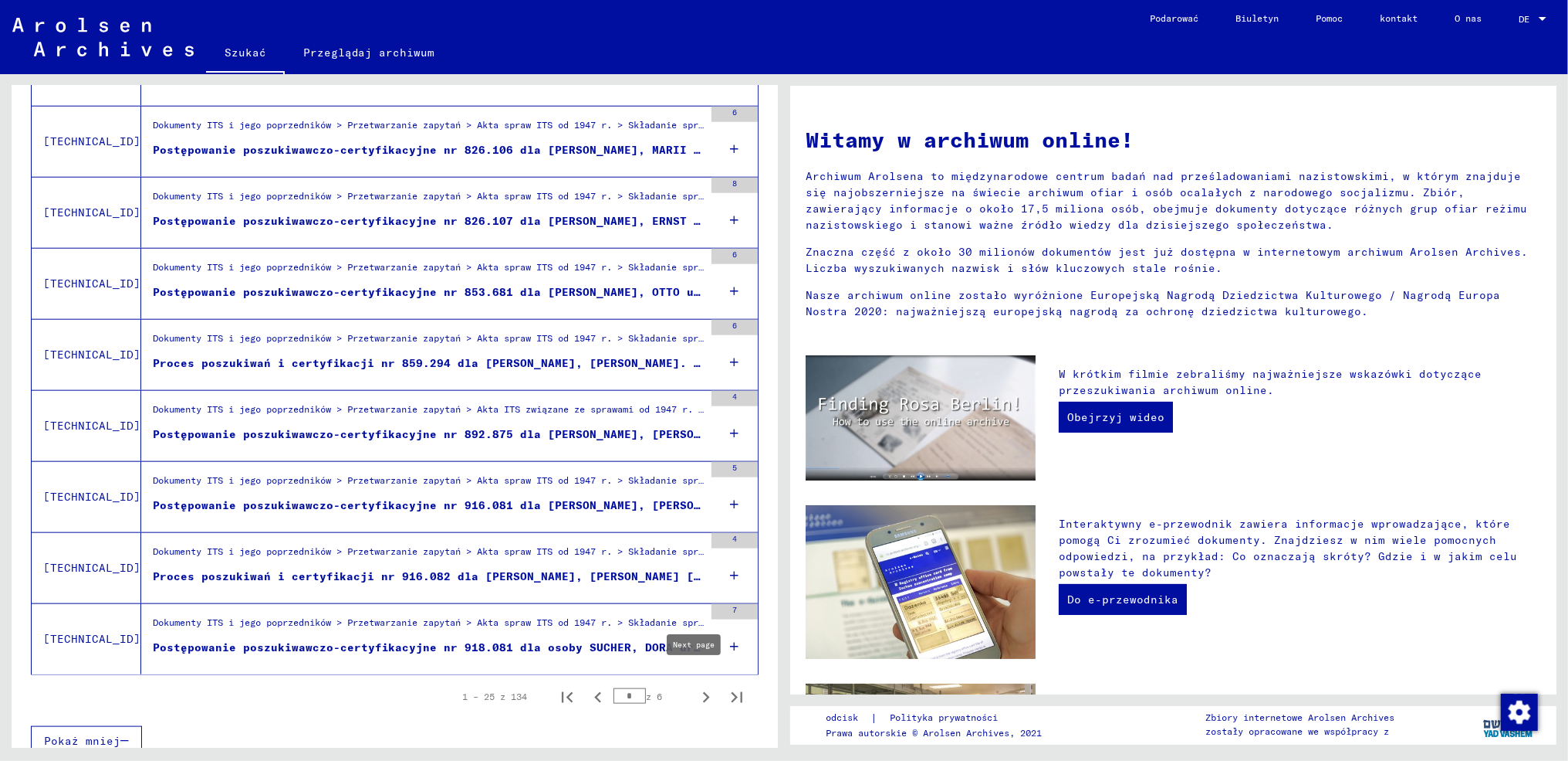
click at [695, 686] on icon "Następna strona" at bounding box center [706, 697] width 22 height 22
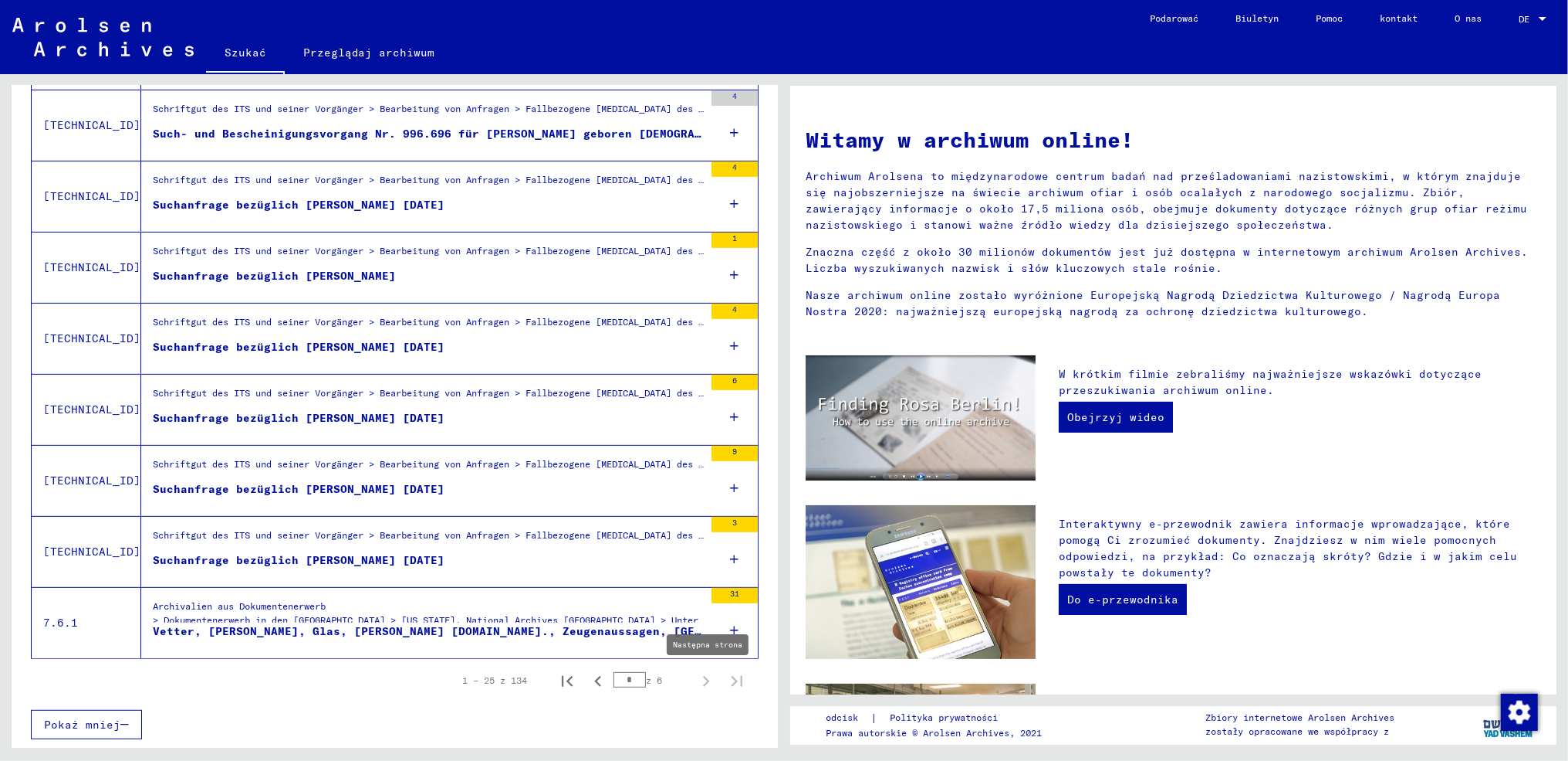
type input "*"
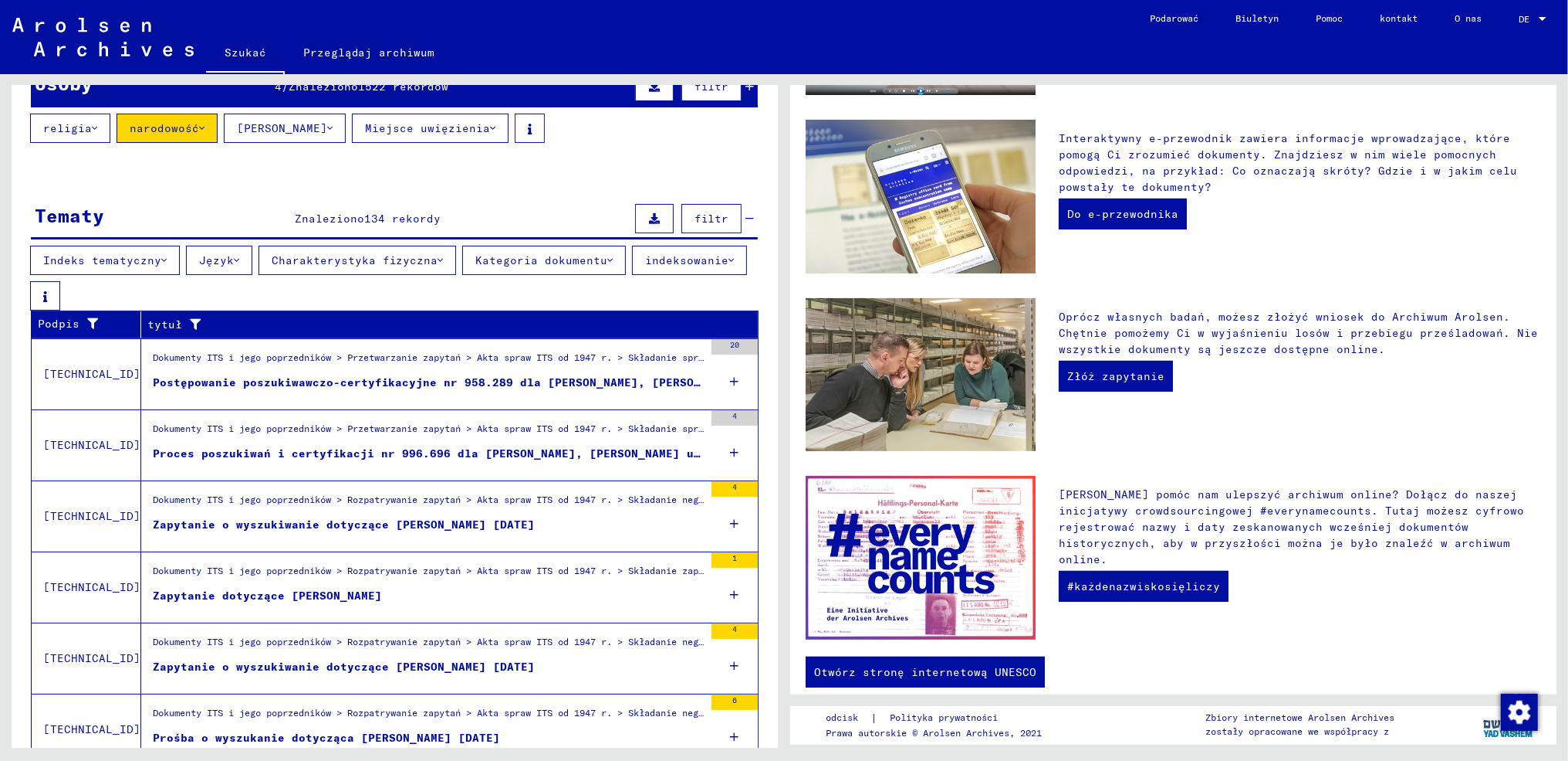
scroll to position [0, 0]
